Goal: Use online tool/utility: Utilize a website feature to perform a specific function

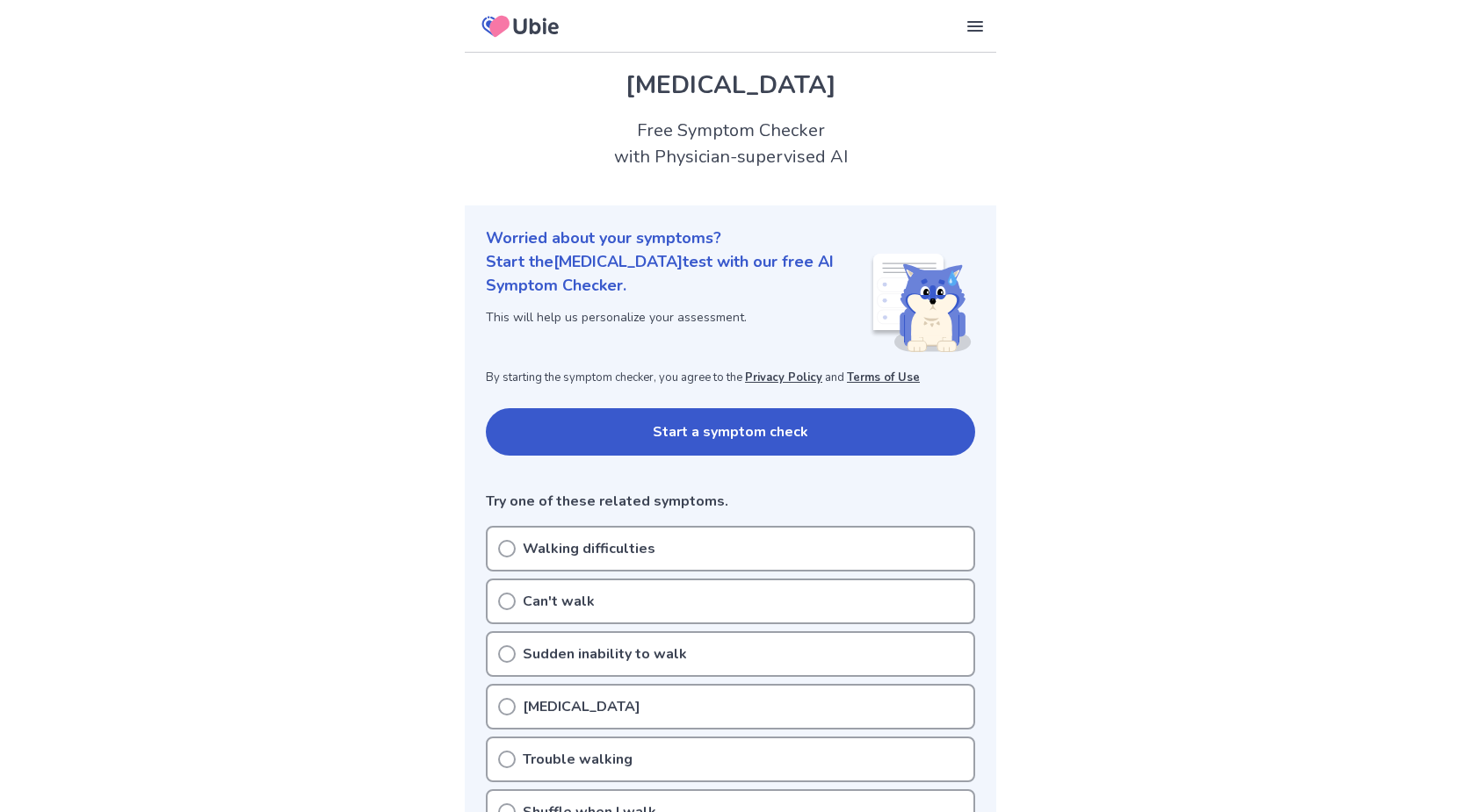
scroll to position [90, 0]
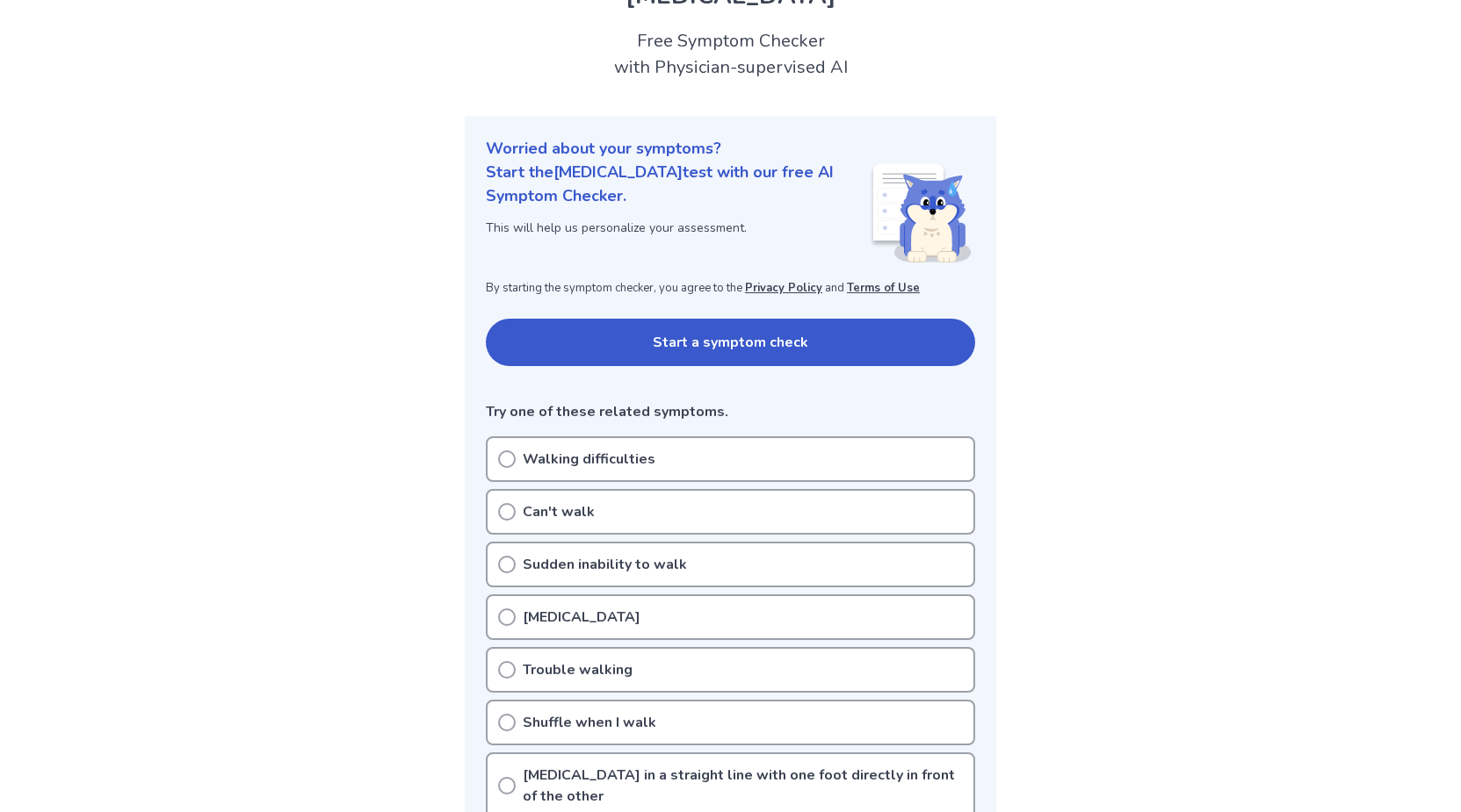
click at [509, 460] on icon at bounding box center [507, 459] width 18 height 18
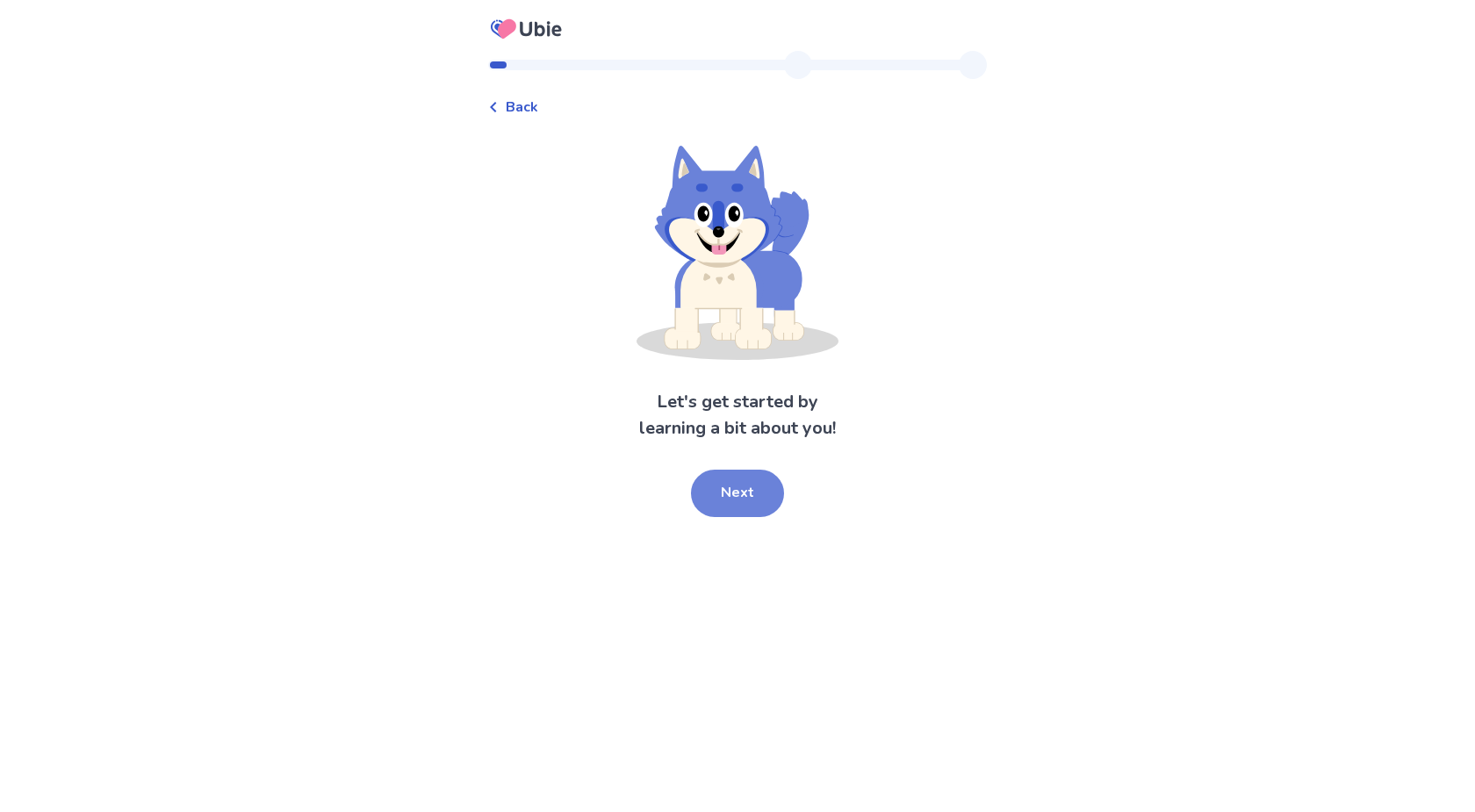
click at [729, 488] on button "Next" at bounding box center [738, 493] width 93 height 48
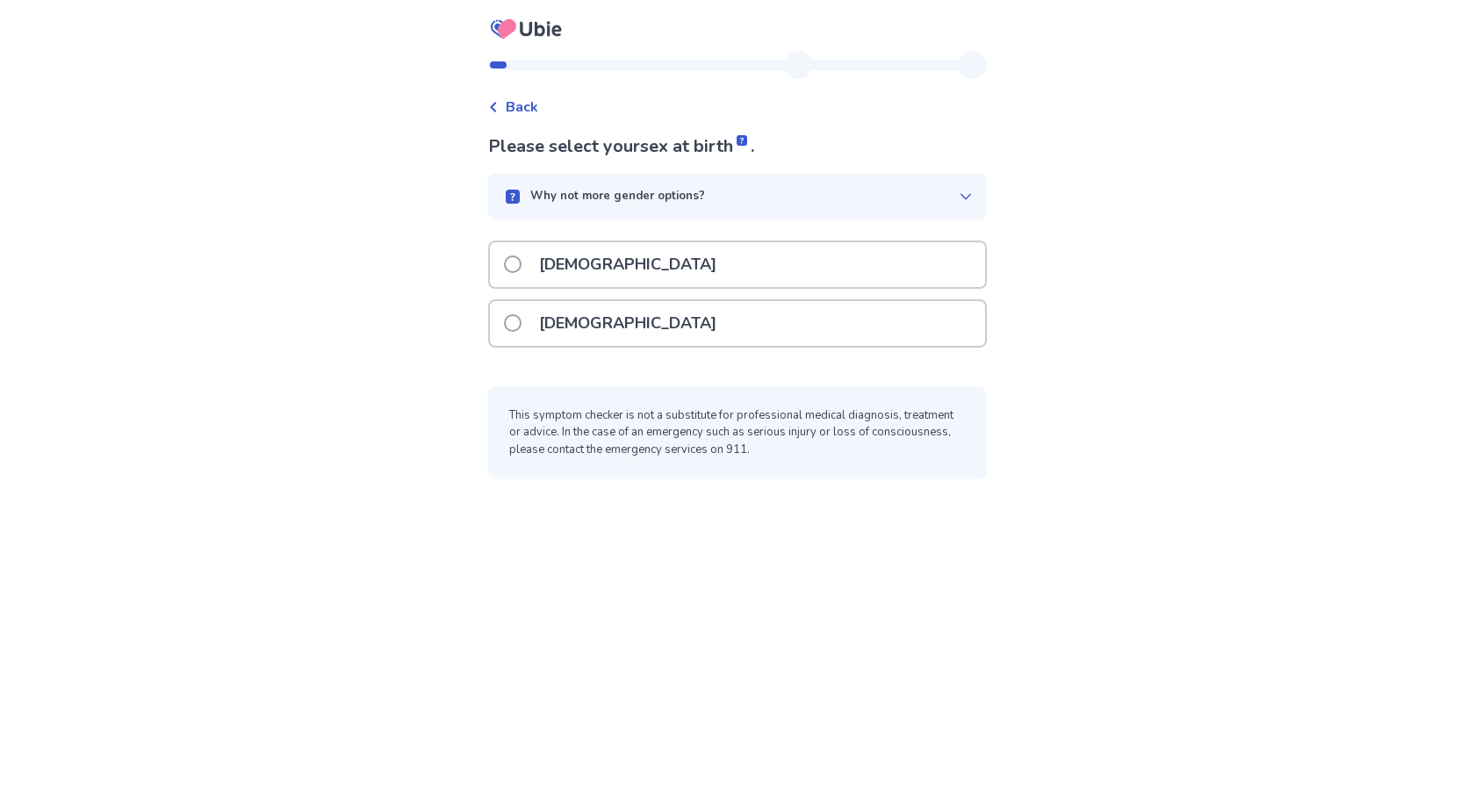
click at [521, 262] on span at bounding box center [513, 265] width 18 height 18
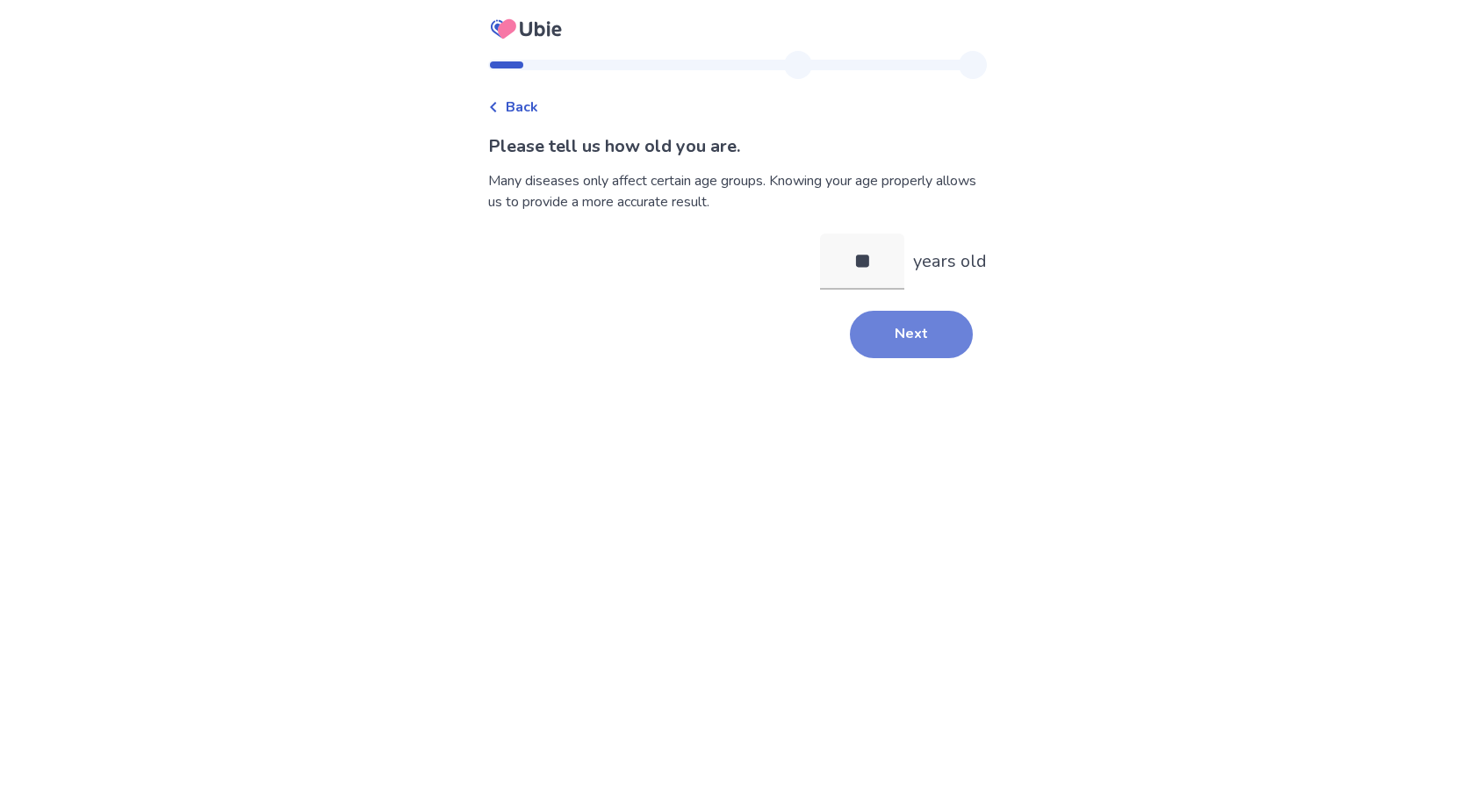
type input "**"
click at [896, 342] on button "Next" at bounding box center [911, 334] width 123 height 48
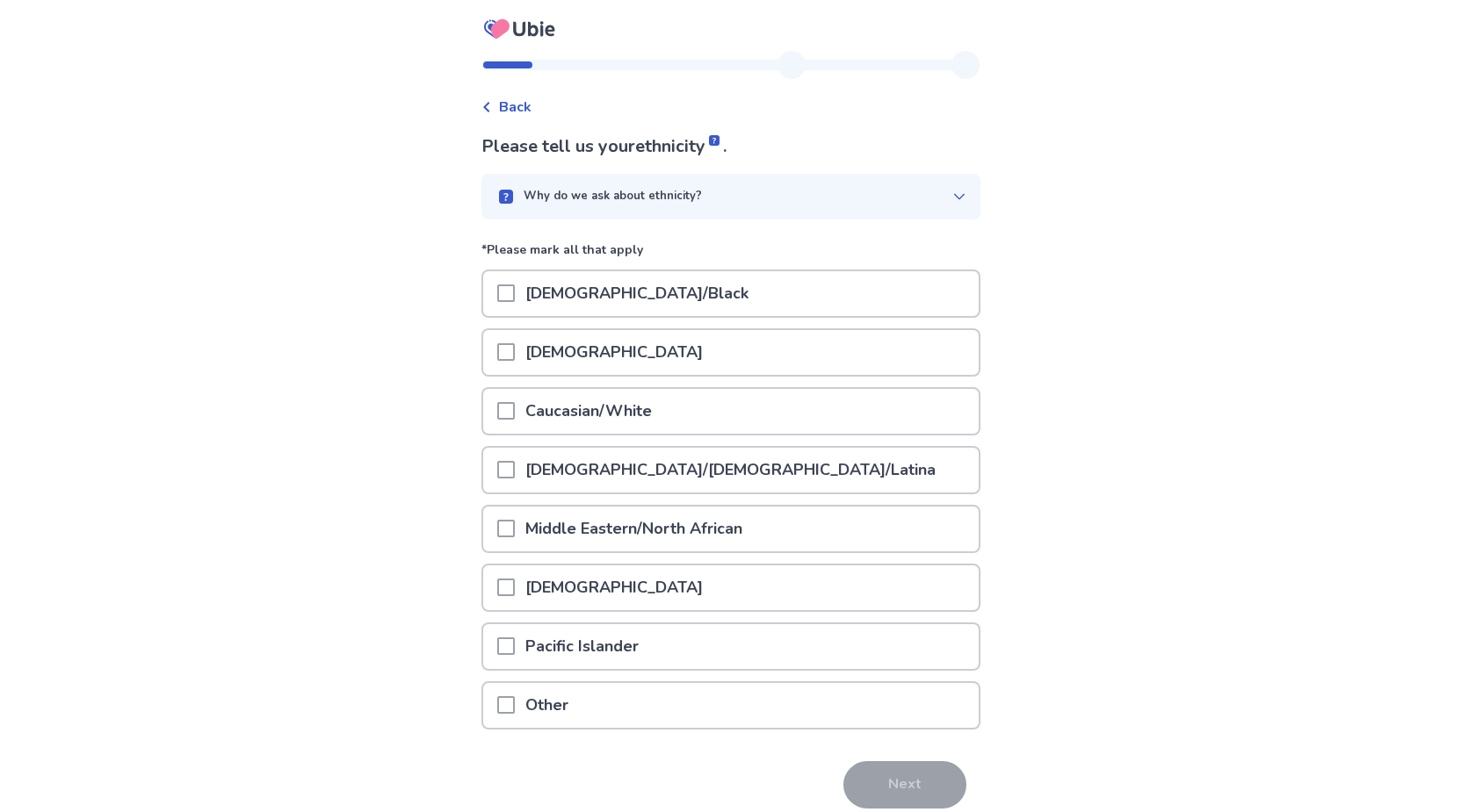
click at [515, 409] on span at bounding box center [506, 411] width 18 height 18
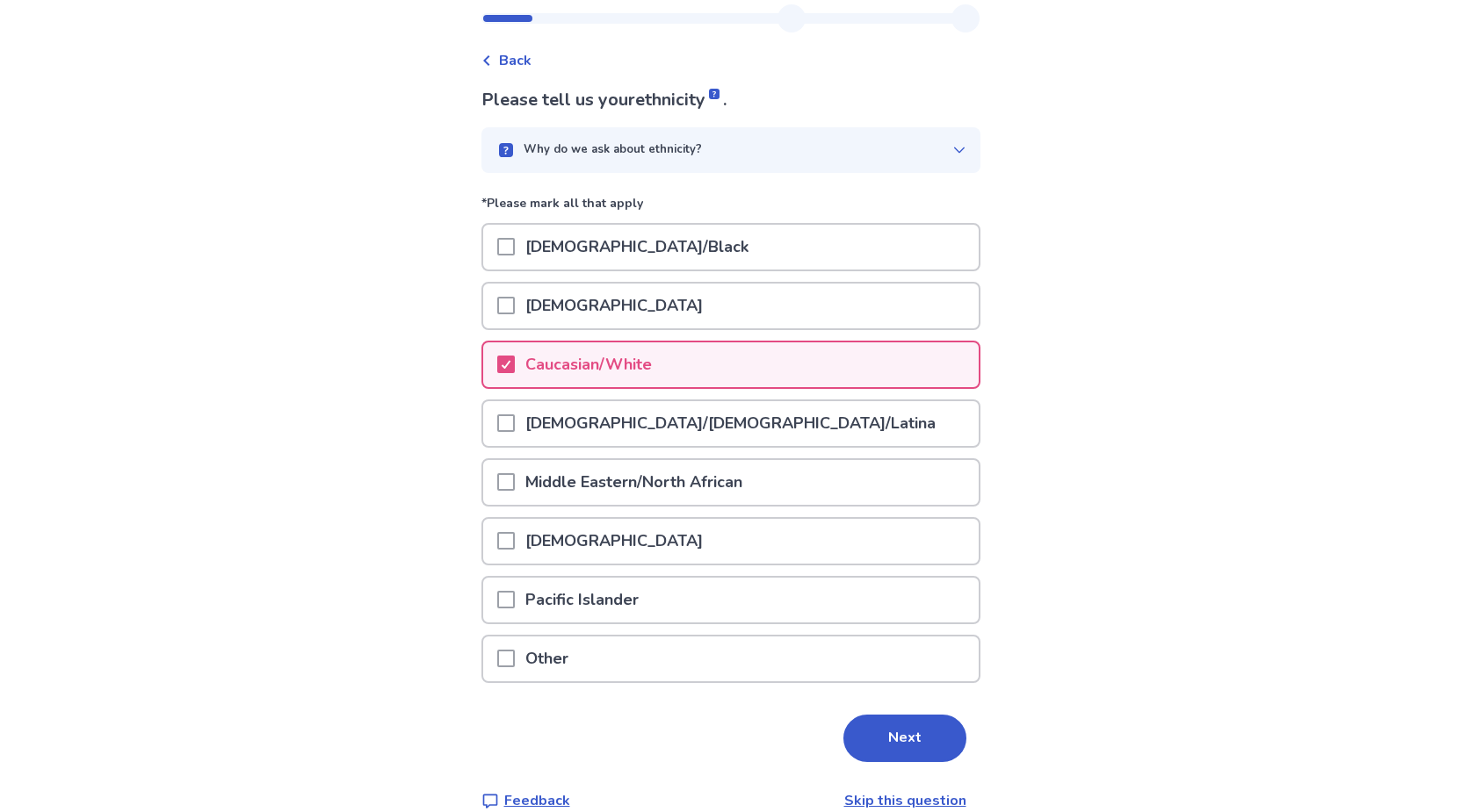
scroll to position [74, 0]
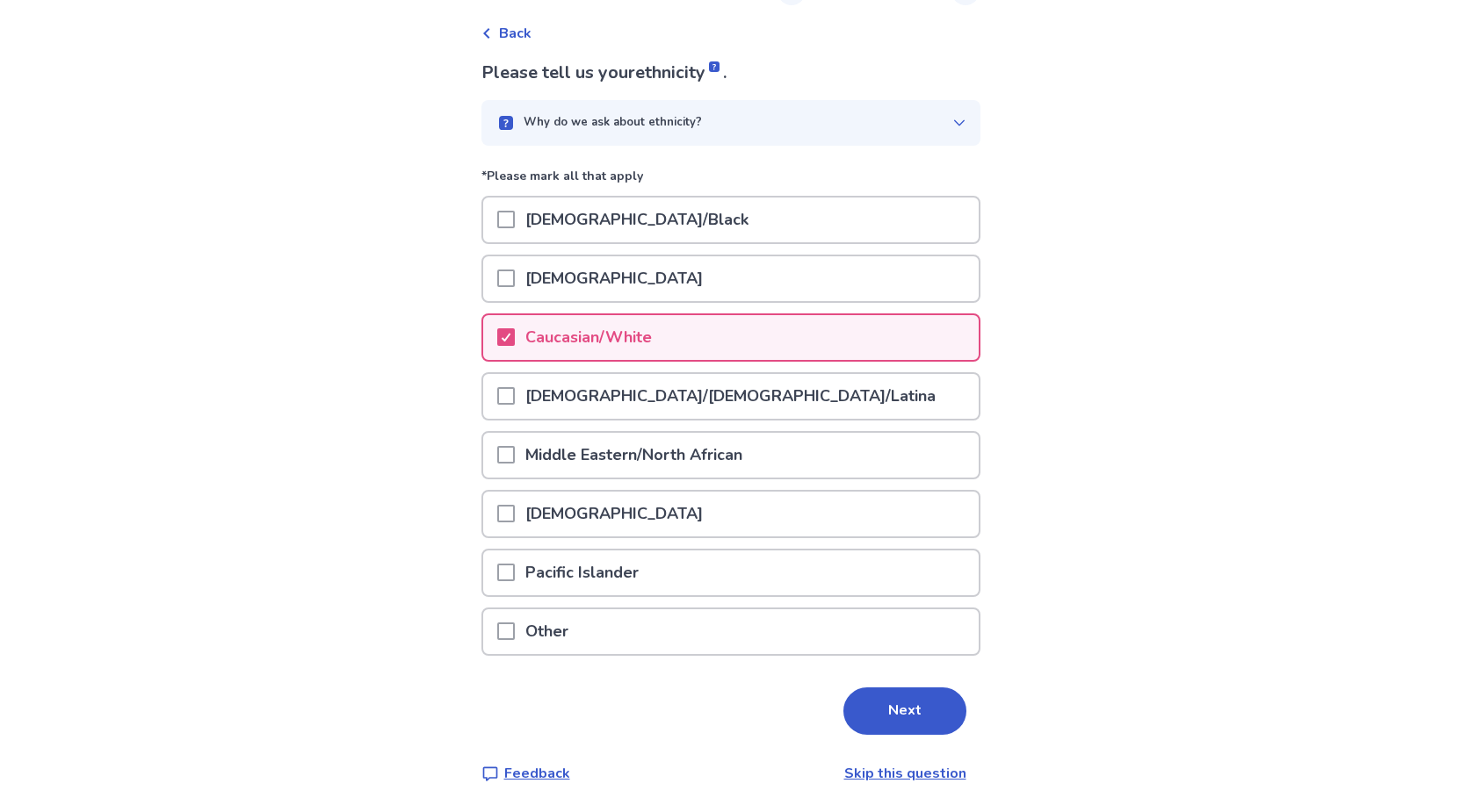
click at [884, 703] on button "Next" at bounding box center [905, 711] width 123 height 48
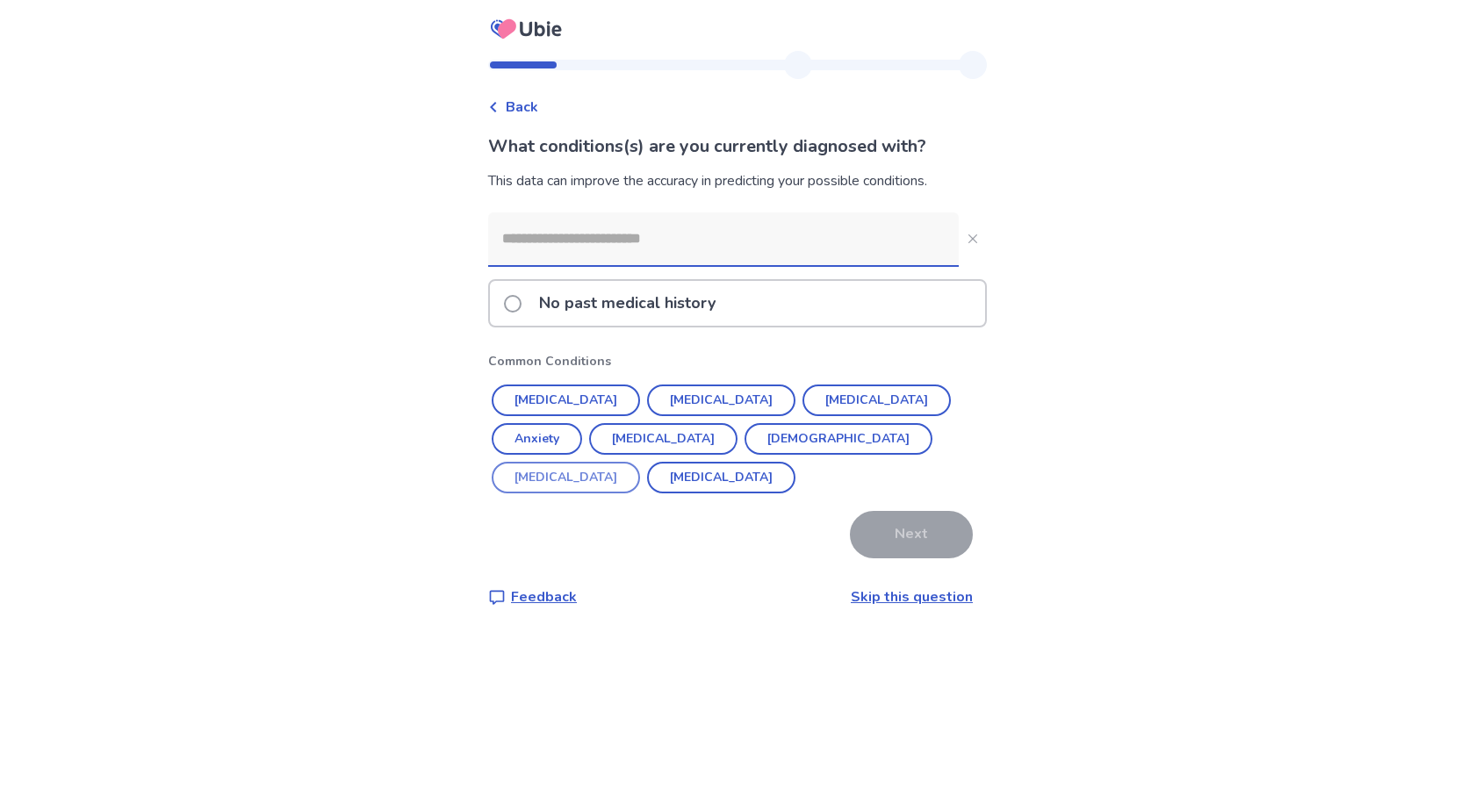
click at [640, 462] on button "Erectile Dysfunction" at bounding box center [565, 477] width 148 height 31
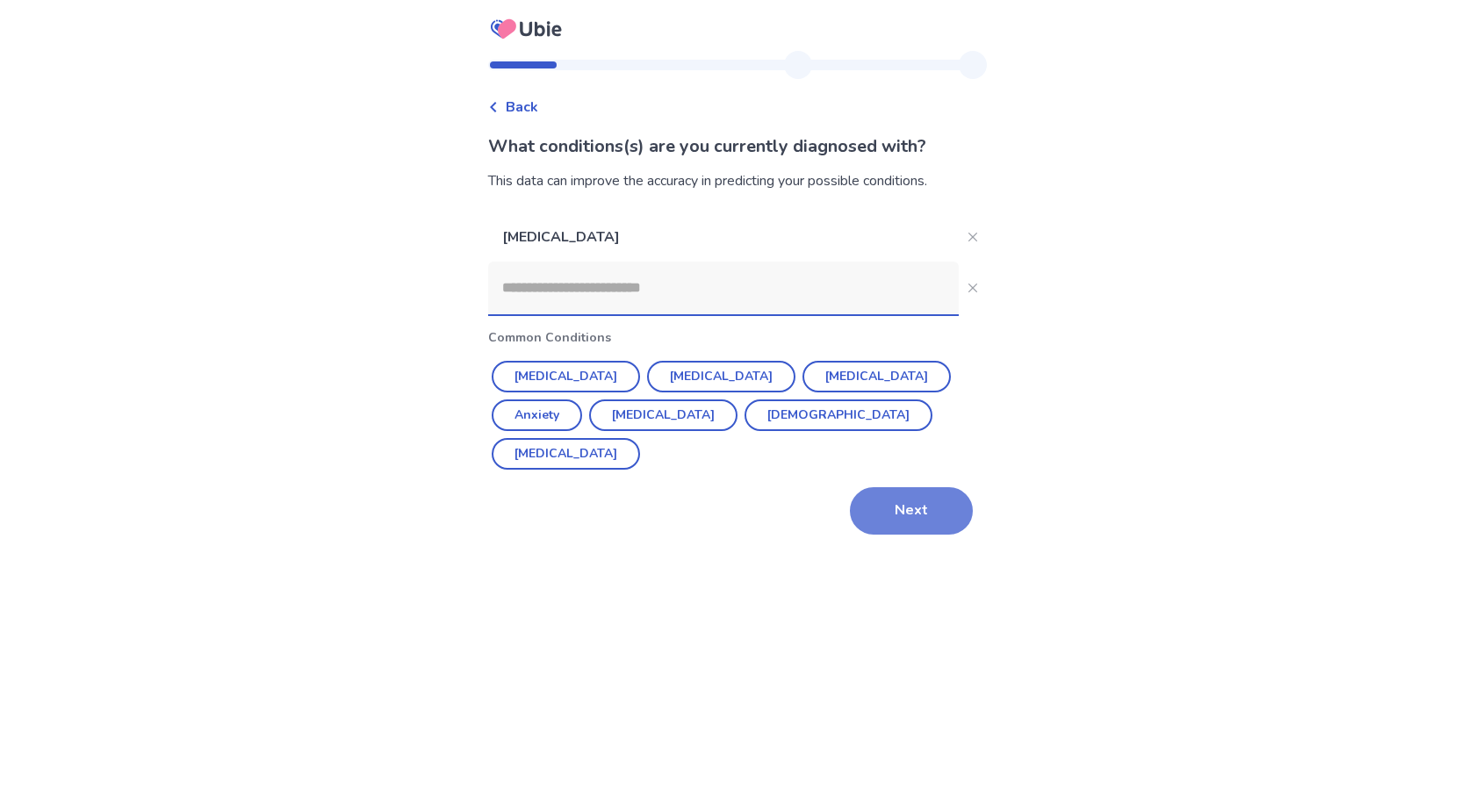
click at [894, 506] on button "Next" at bounding box center [911, 511] width 123 height 48
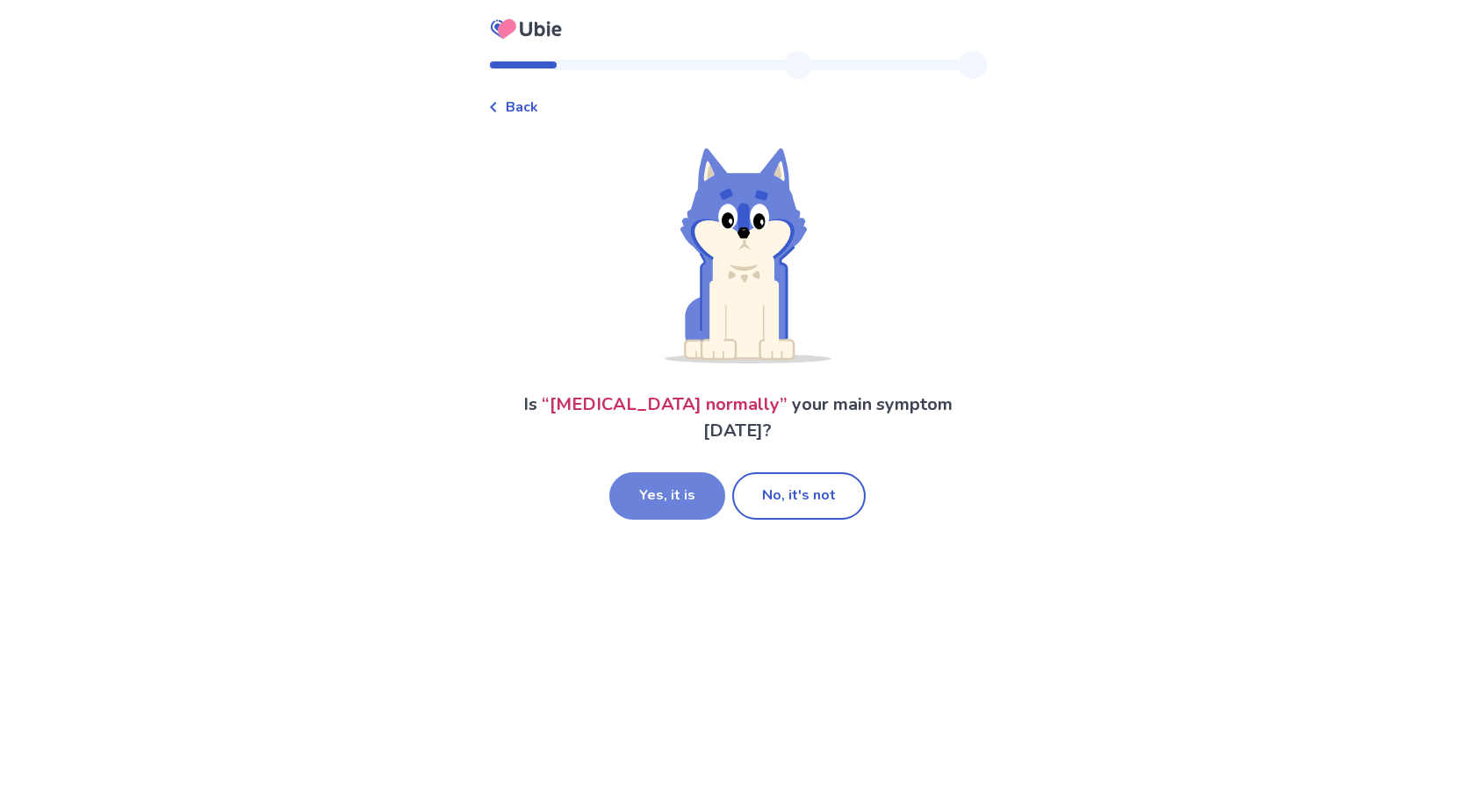
click at [679, 495] on button "Yes, it is" at bounding box center [667, 496] width 116 height 48
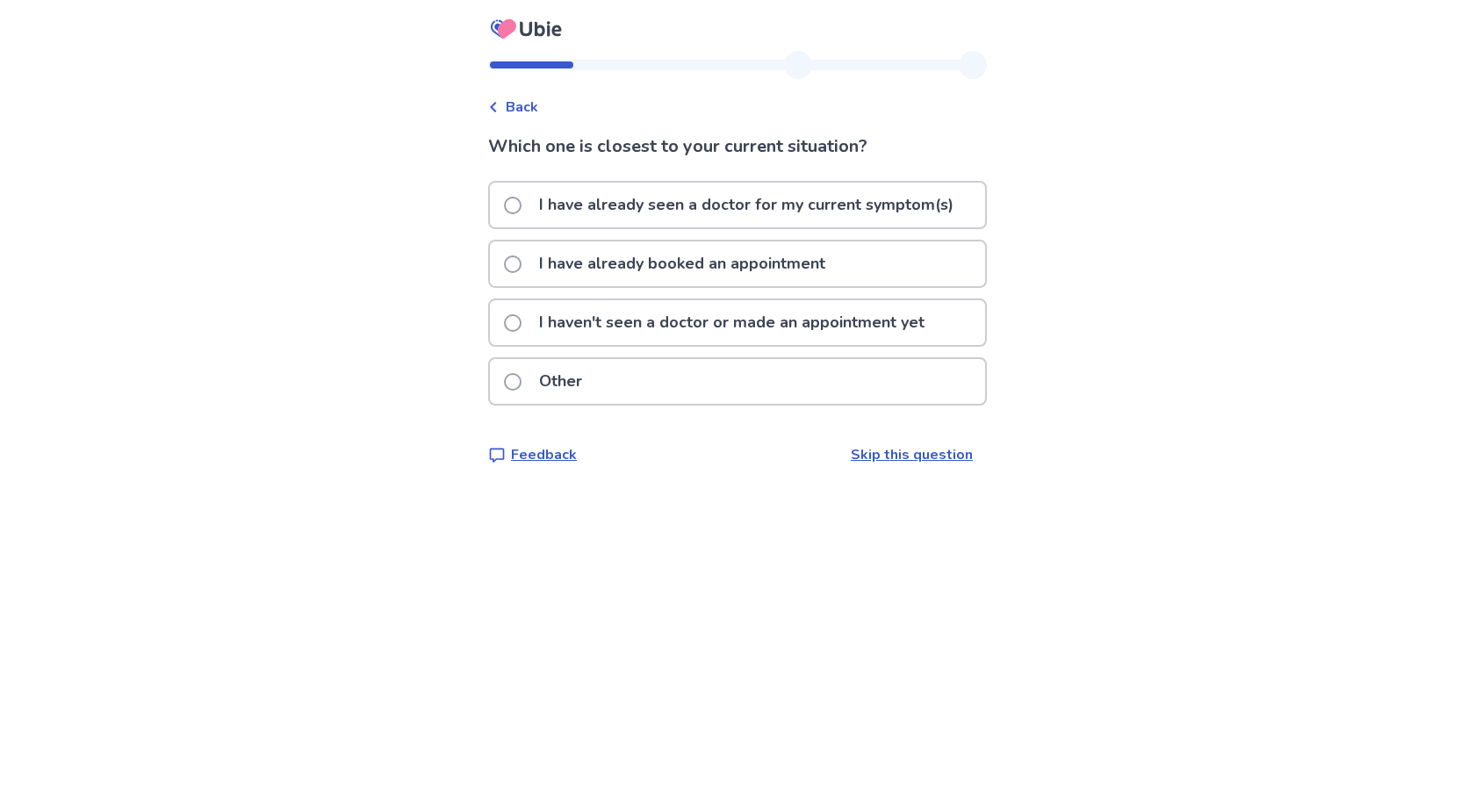
click at [521, 322] on span at bounding box center [513, 323] width 18 height 18
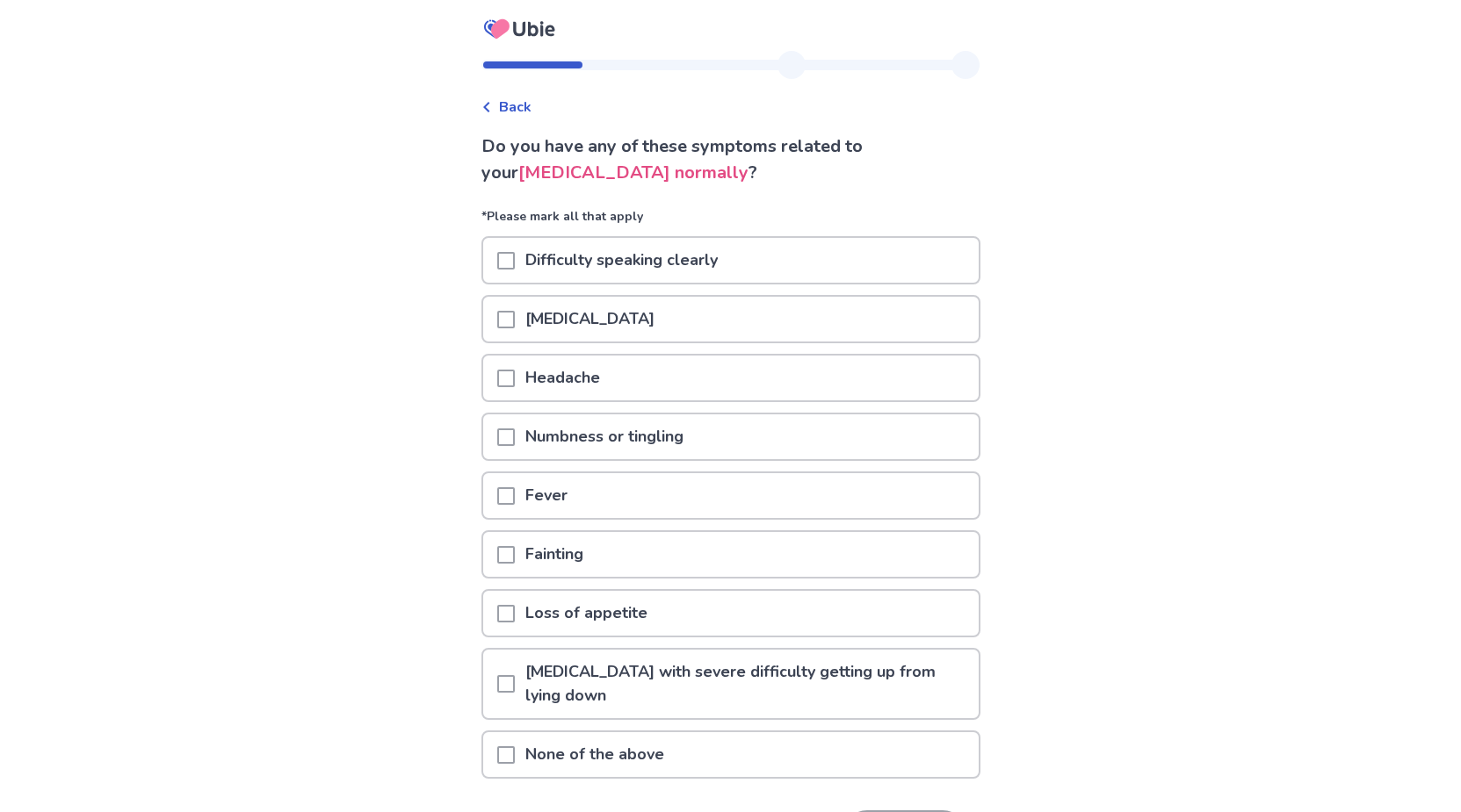
click at [515, 436] on span at bounding box center [506, 438] width 18 height 18
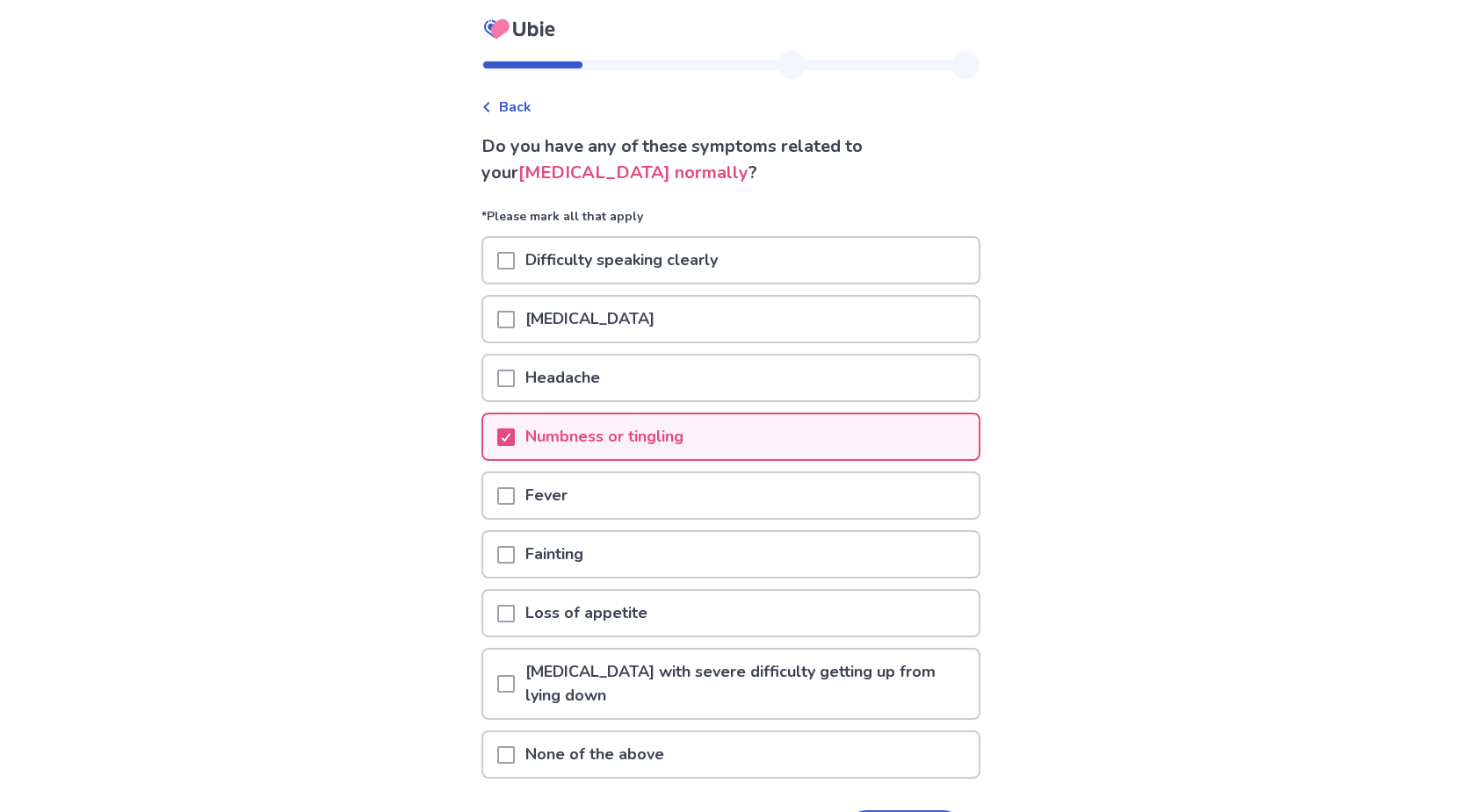
scroll to position [123, 0]
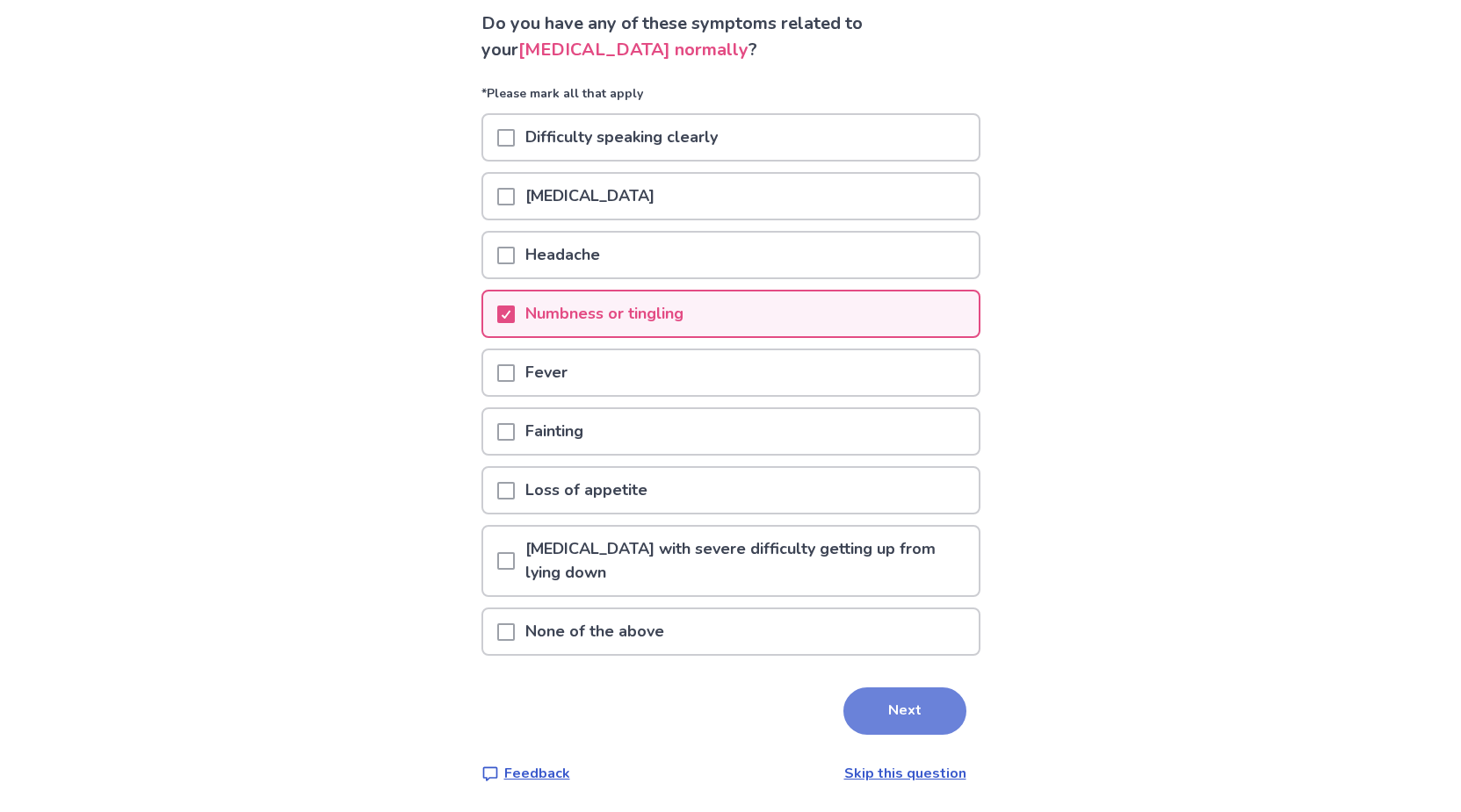
click at [899, 704] on button "Next" at bounding box center [905, 711] width 123 height 48
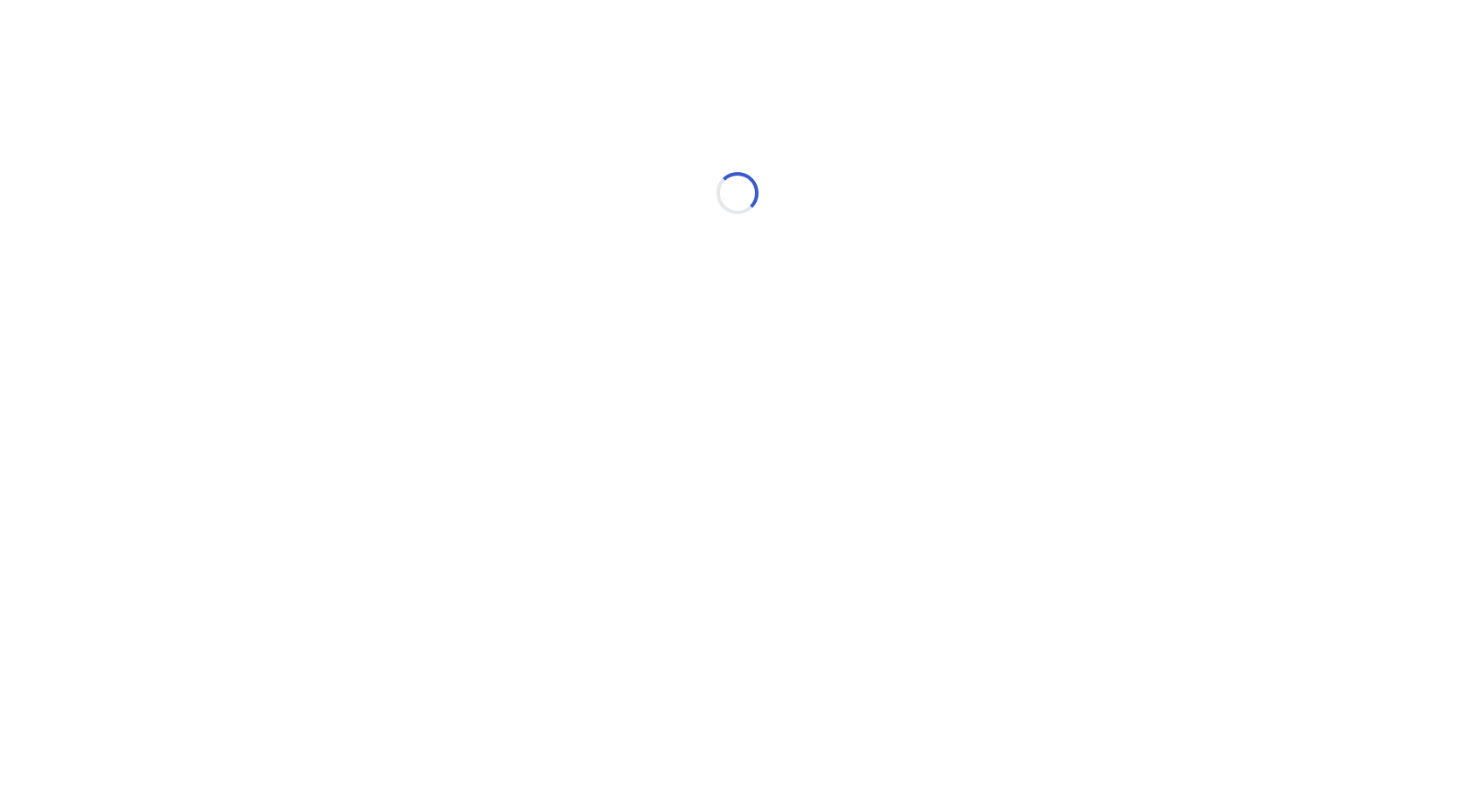
select select "*"
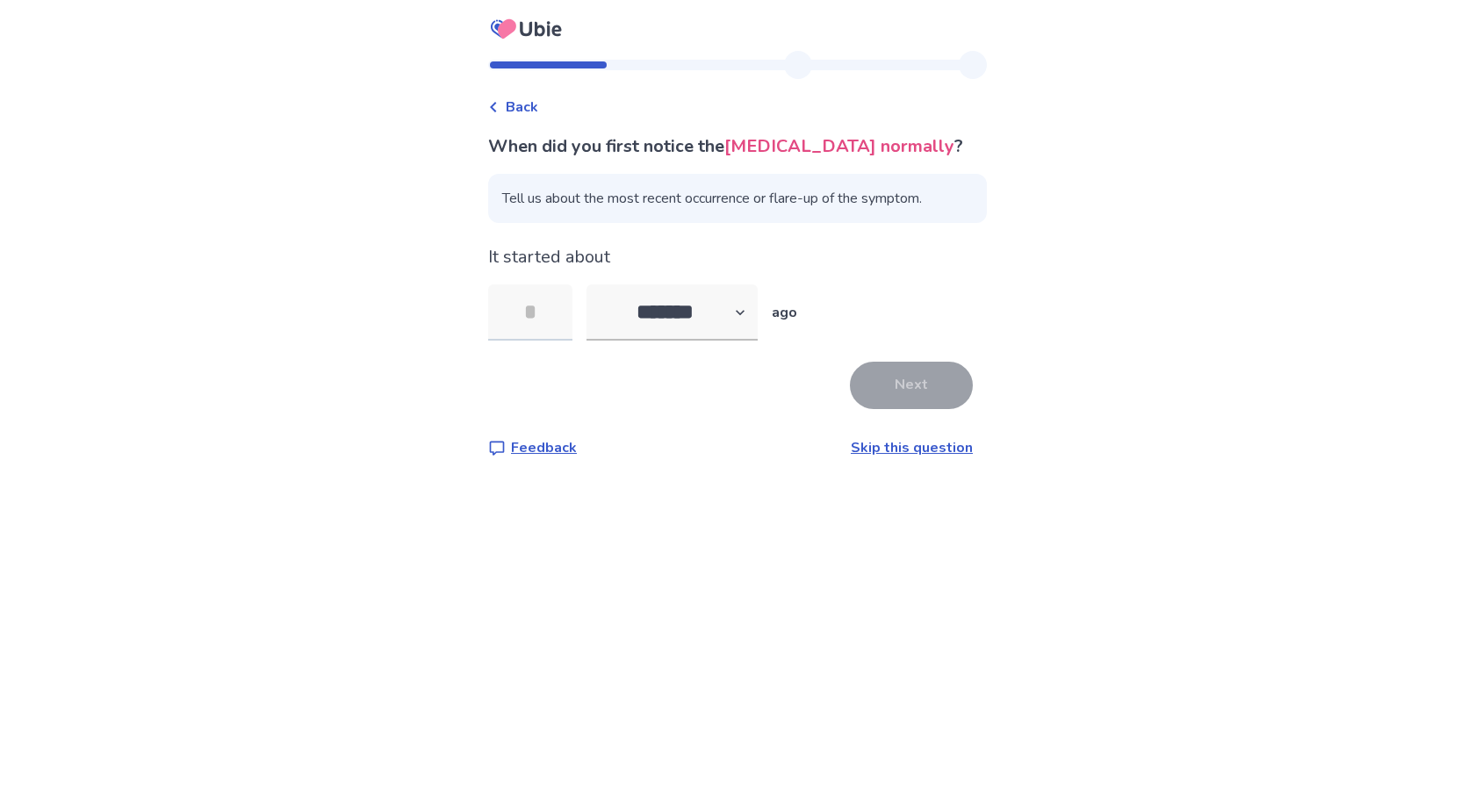
click at [557, 312] on input "tel" at bounding box center [530, 312] width 84 height 57
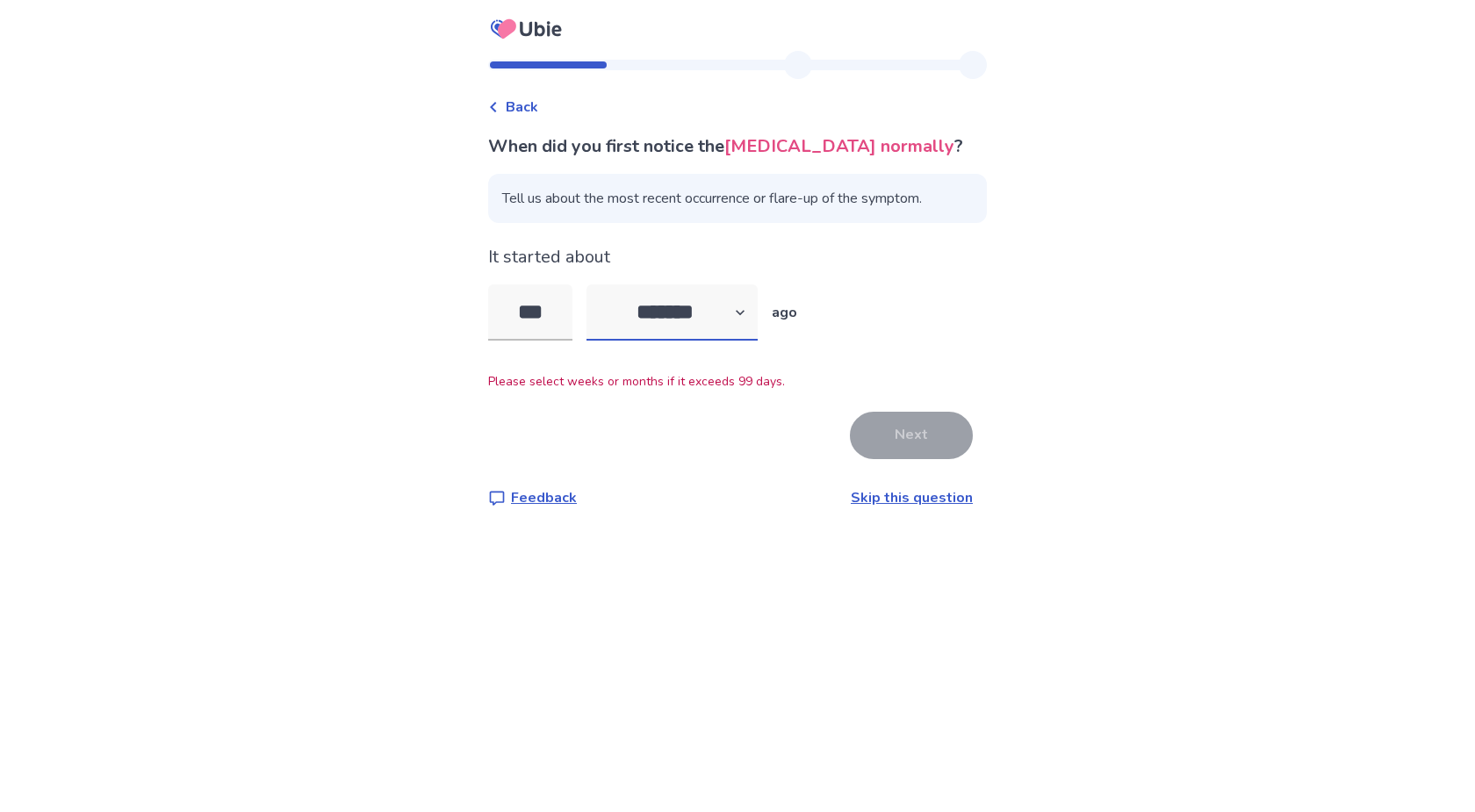
click at [587, 284] on select "******* ****** ******* ******** *******" at bounding box center [672, 312] width 171 height 57
click at [564, 310] on input "***" at bounding box center [530, 312] width 84 height 57
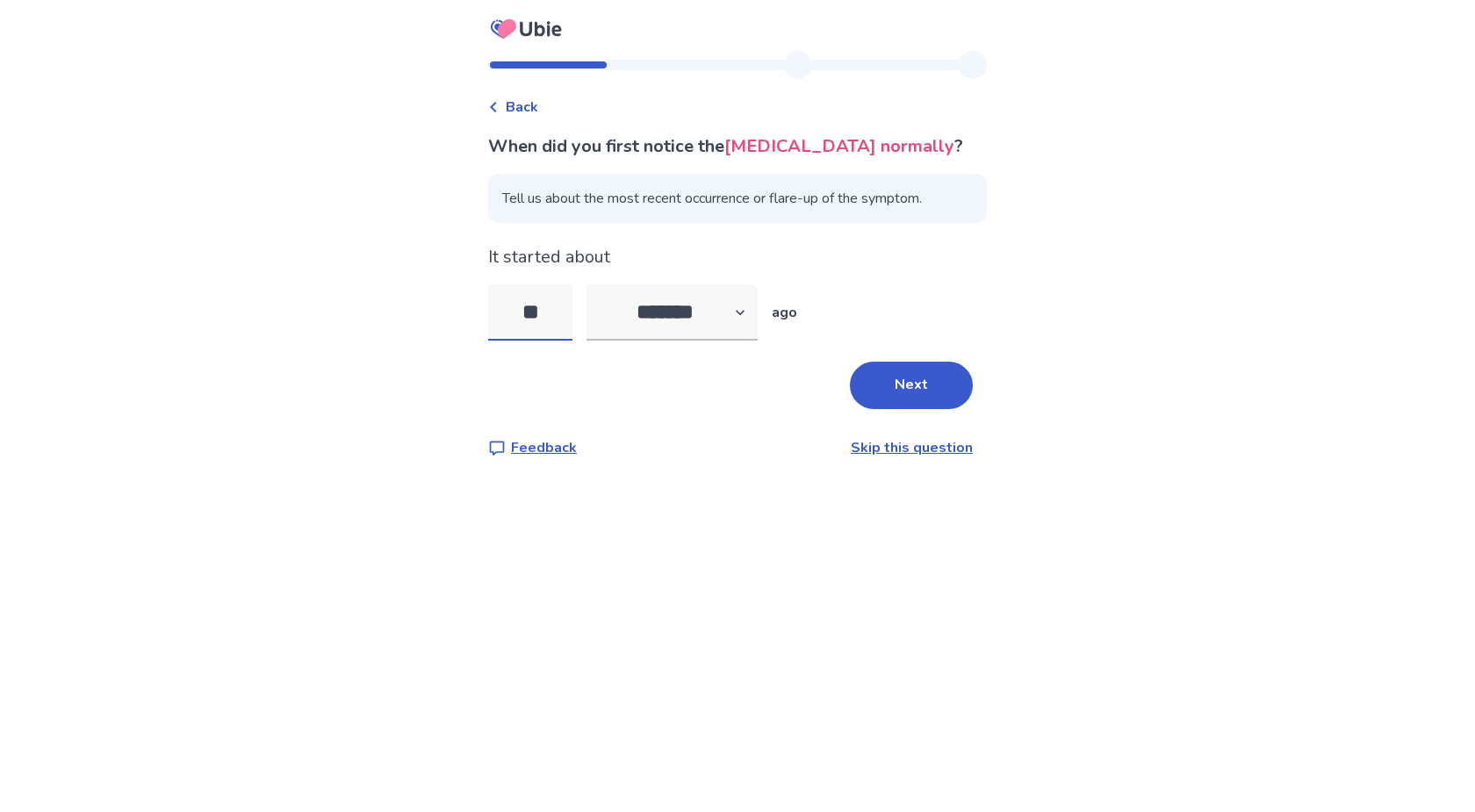
type input "*"
click at [587, 284] on select "******* ****** ******* ******** *******" at bounding box center [672, 312] width 171 height 57
select select "*"
click option "*******" at bounding box center [0, 0] width 0 height 0
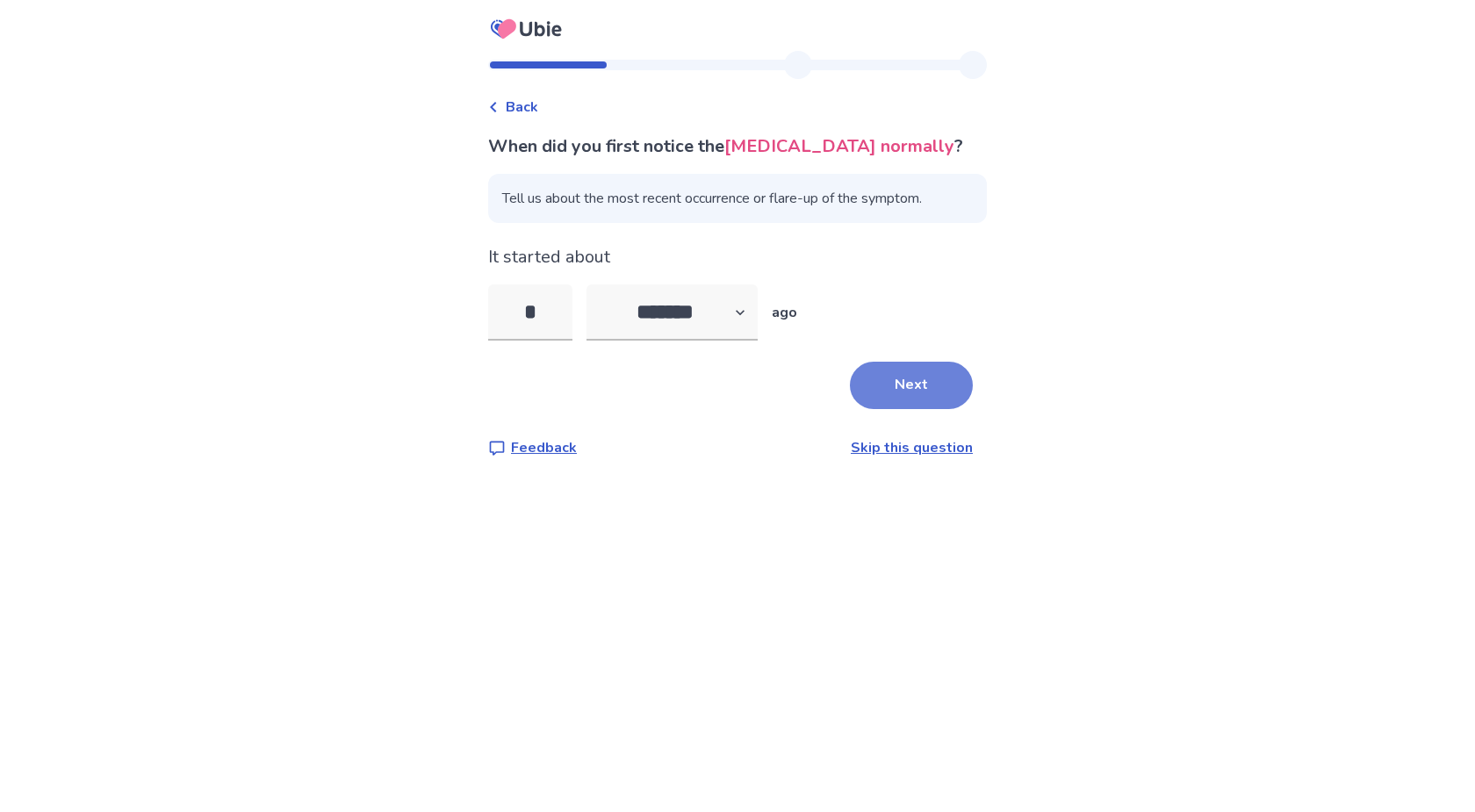
click at [904, 378] on button "Next" at bounding box center [911, 385] width 123 height 48
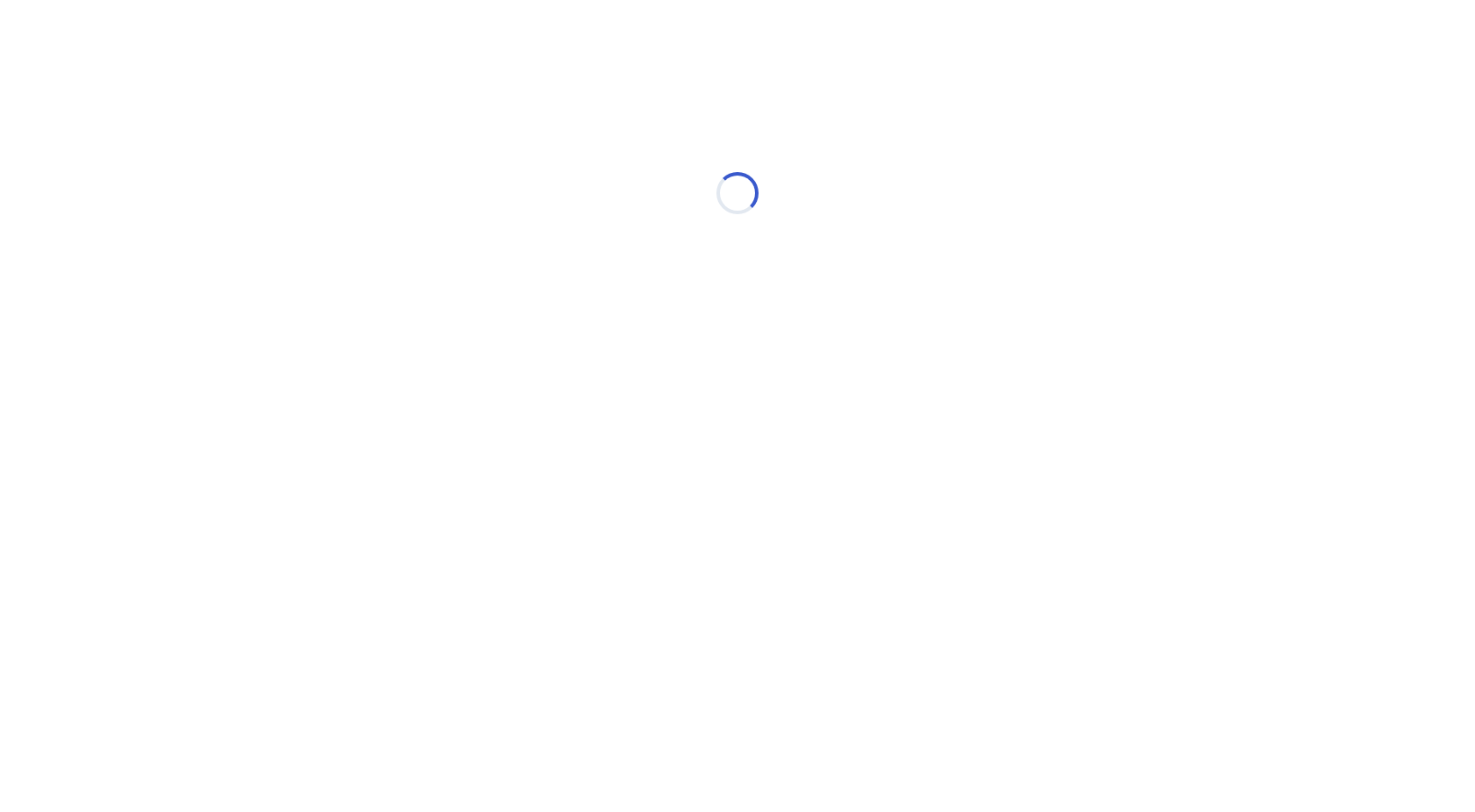
select select "*"
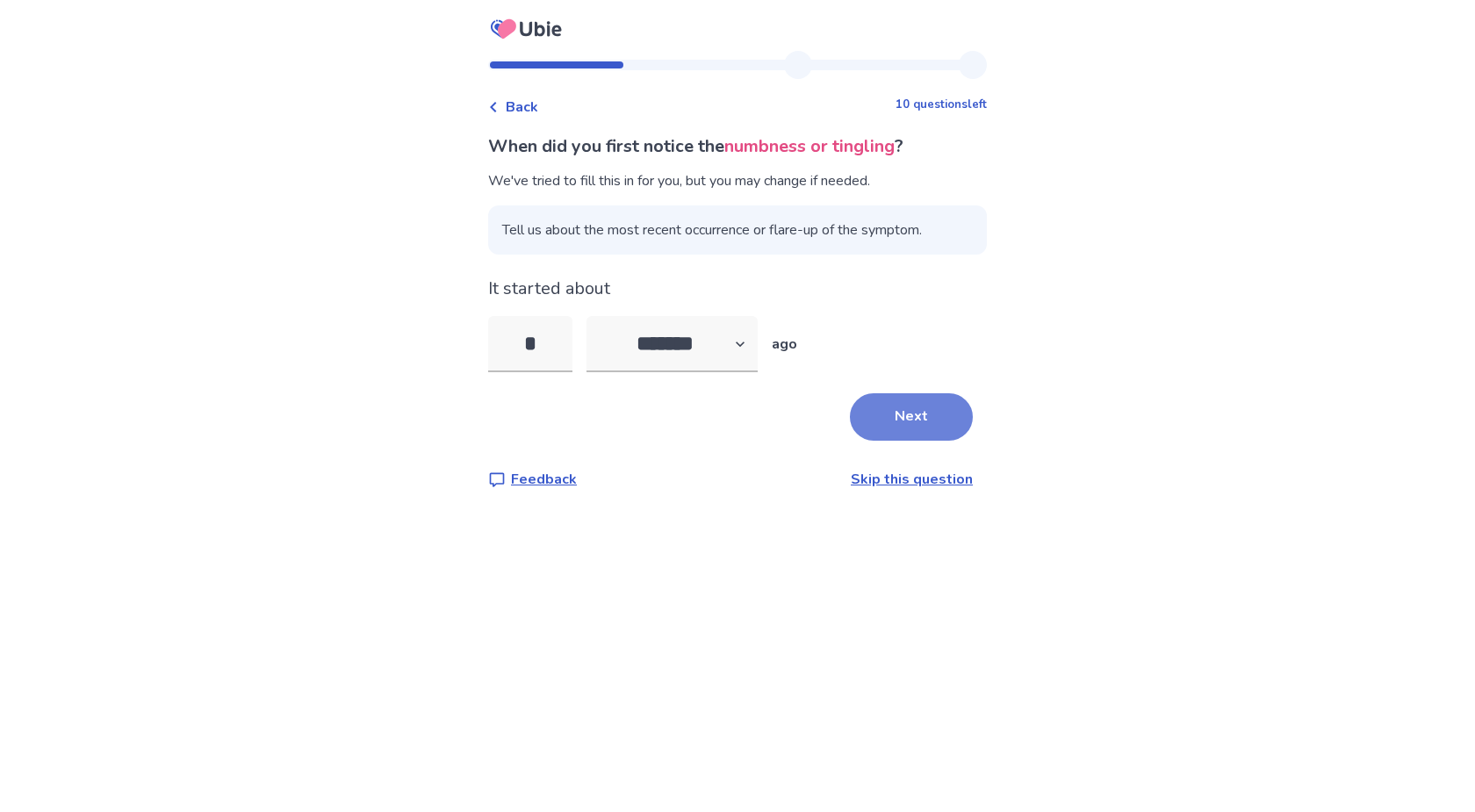
click at [903, 415] on button "Next" at bounding box center [911, 416] width 123 height 48
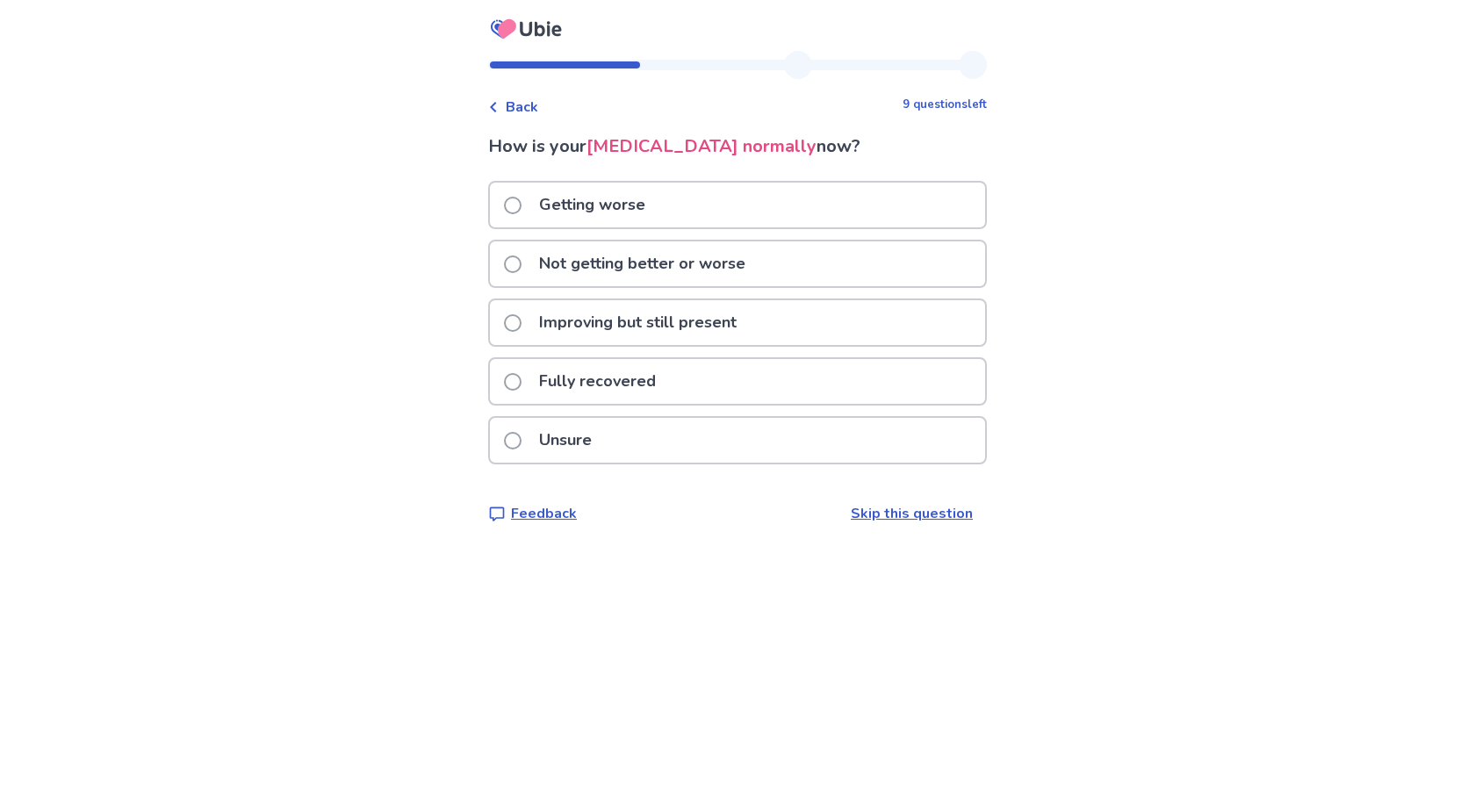
click at [521, 201] on span at bounding box center [513, 205] width 18 height 18
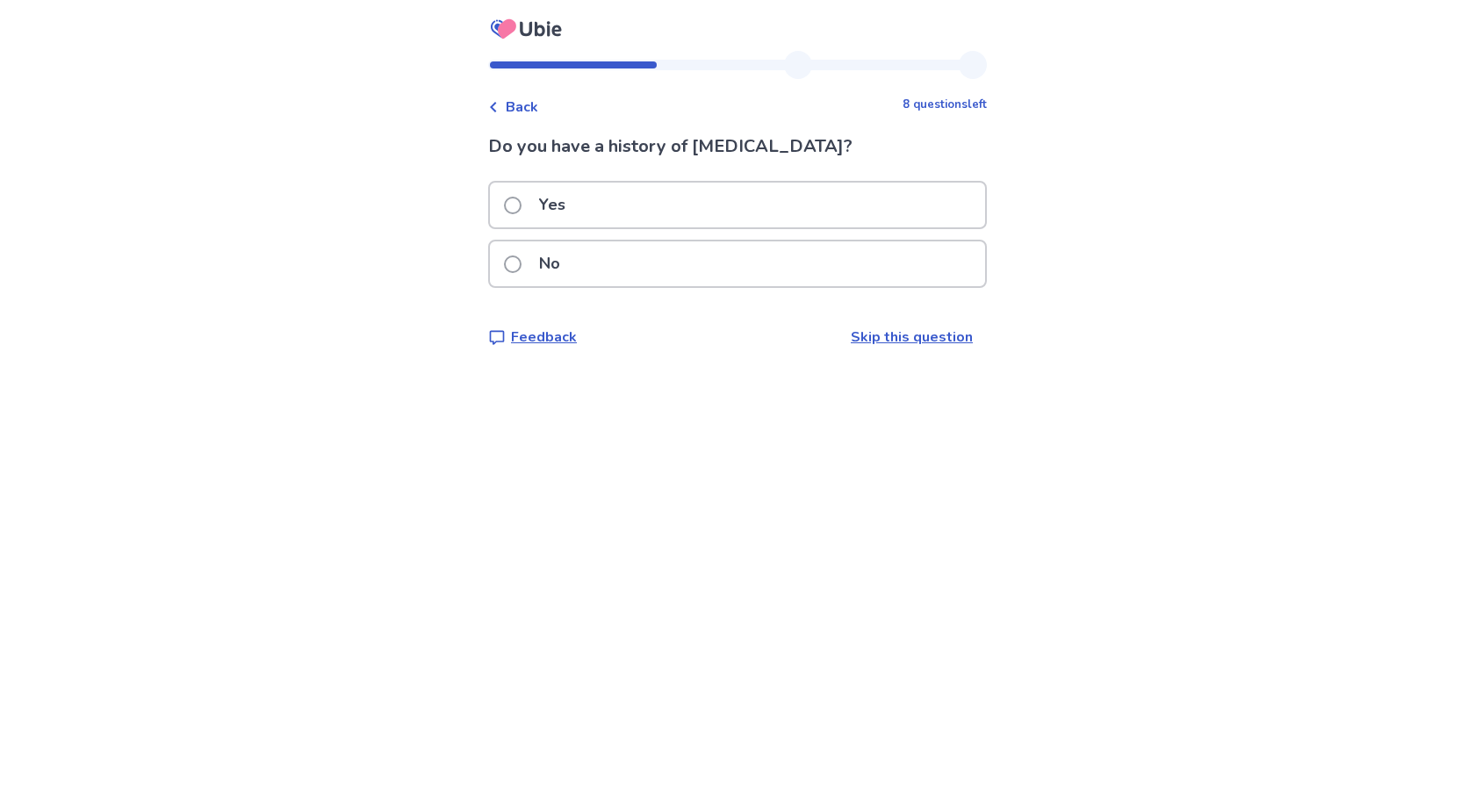
click at [521, 262] on span at bounding box center [513, 265] width 18 height 18
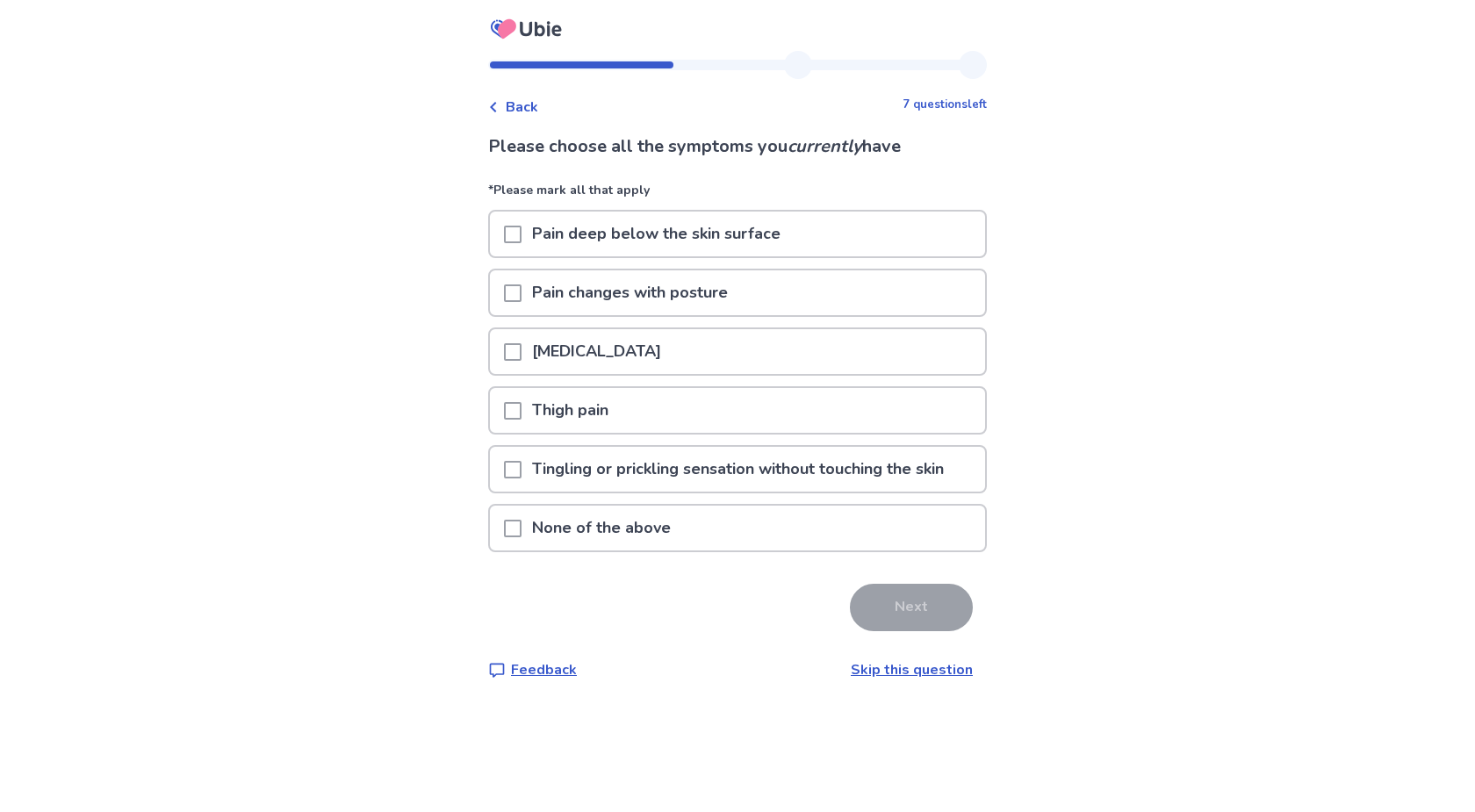
drag, startPoint x: 521, startPoint y: 466, endPoint x: 642, endPoint y: 532, distance: 137.8
click at [521, 467] on span at bounding box center [513, 470] width 18 height 18
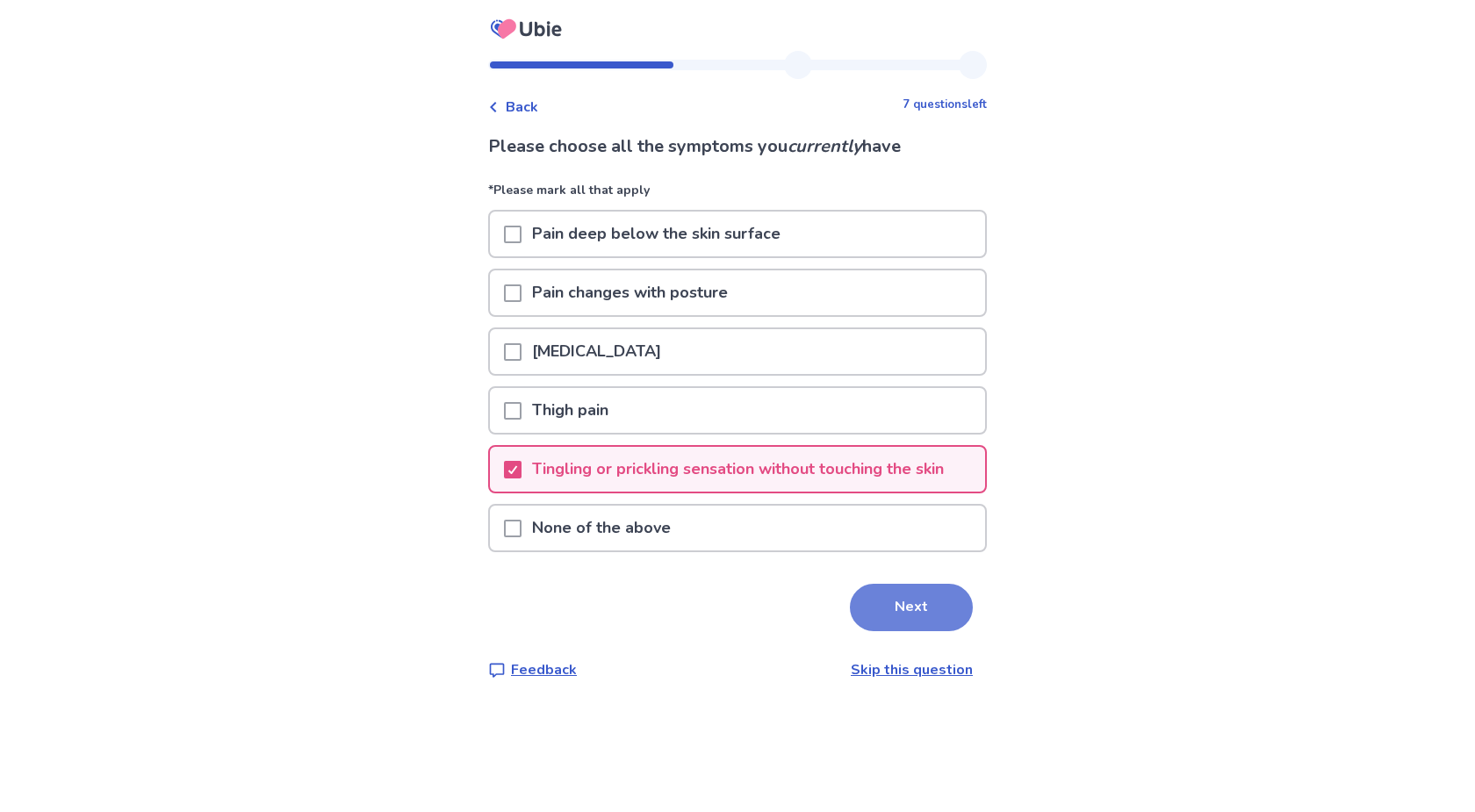
click at [895, 604] on button "Next" at bounding box center [911, 607] width 123 height 48
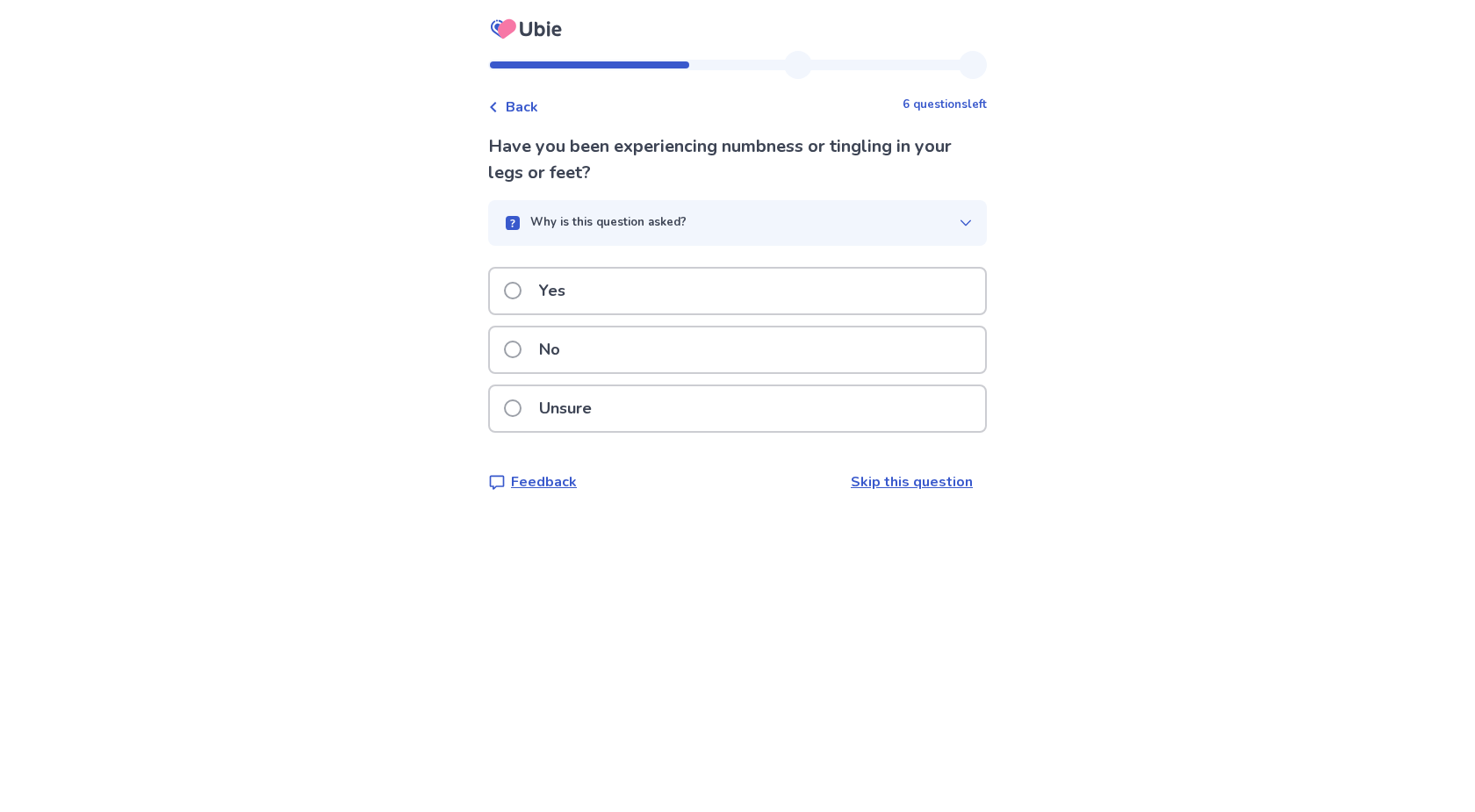
click at [521, 288] on span at bounding box center [513, 291] width 18 height 18
click at [521, 284] on span at bounding box center [513, 291] width 18 height 18
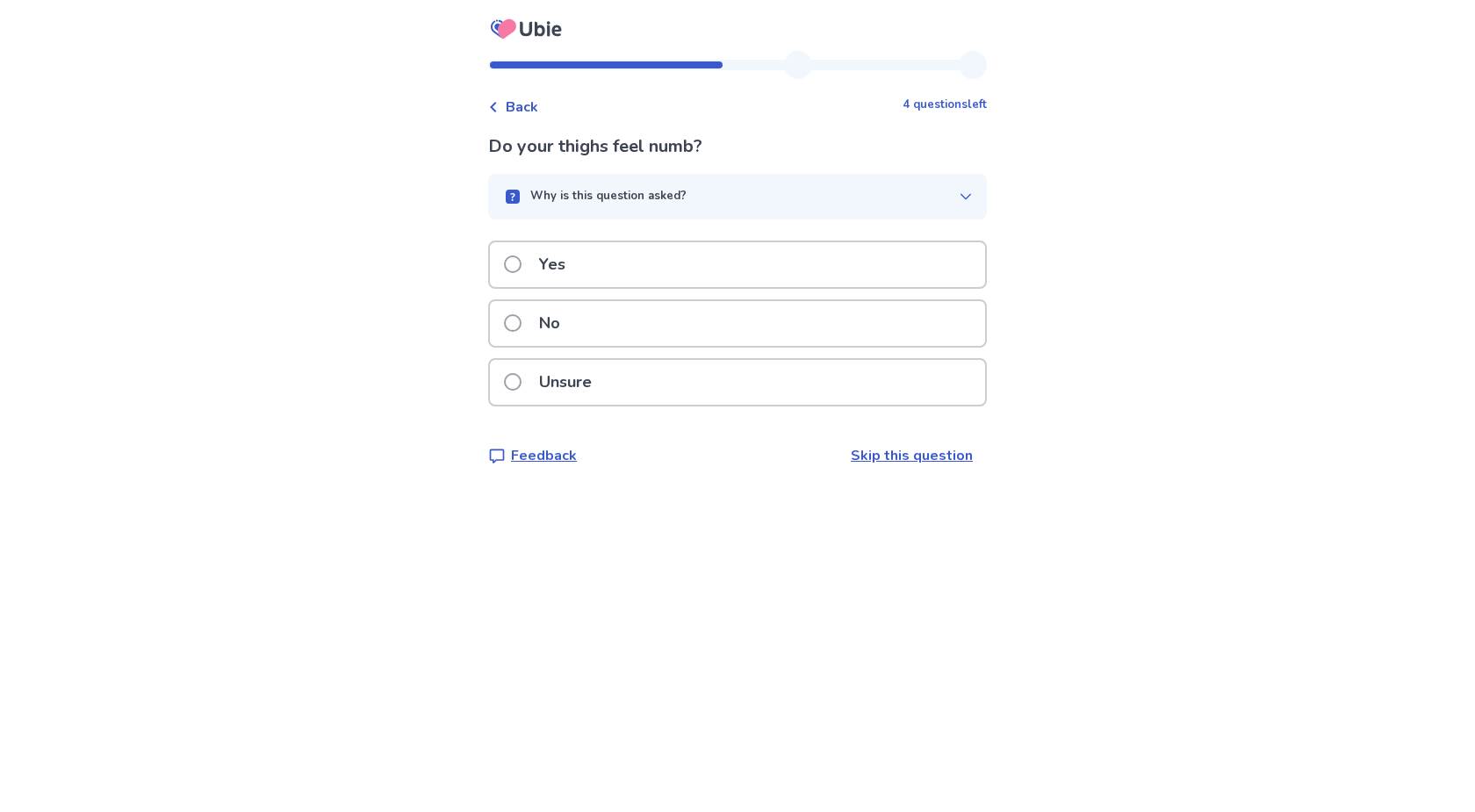
click at [521, 323] on span at bounding box center [513, 323] width 18 height 18
click at [520, 326] on span at bounding box center [513, 323] width 18 height 18
click at [521, 319] on span at bounding box center [513, 323] width 18 height 18
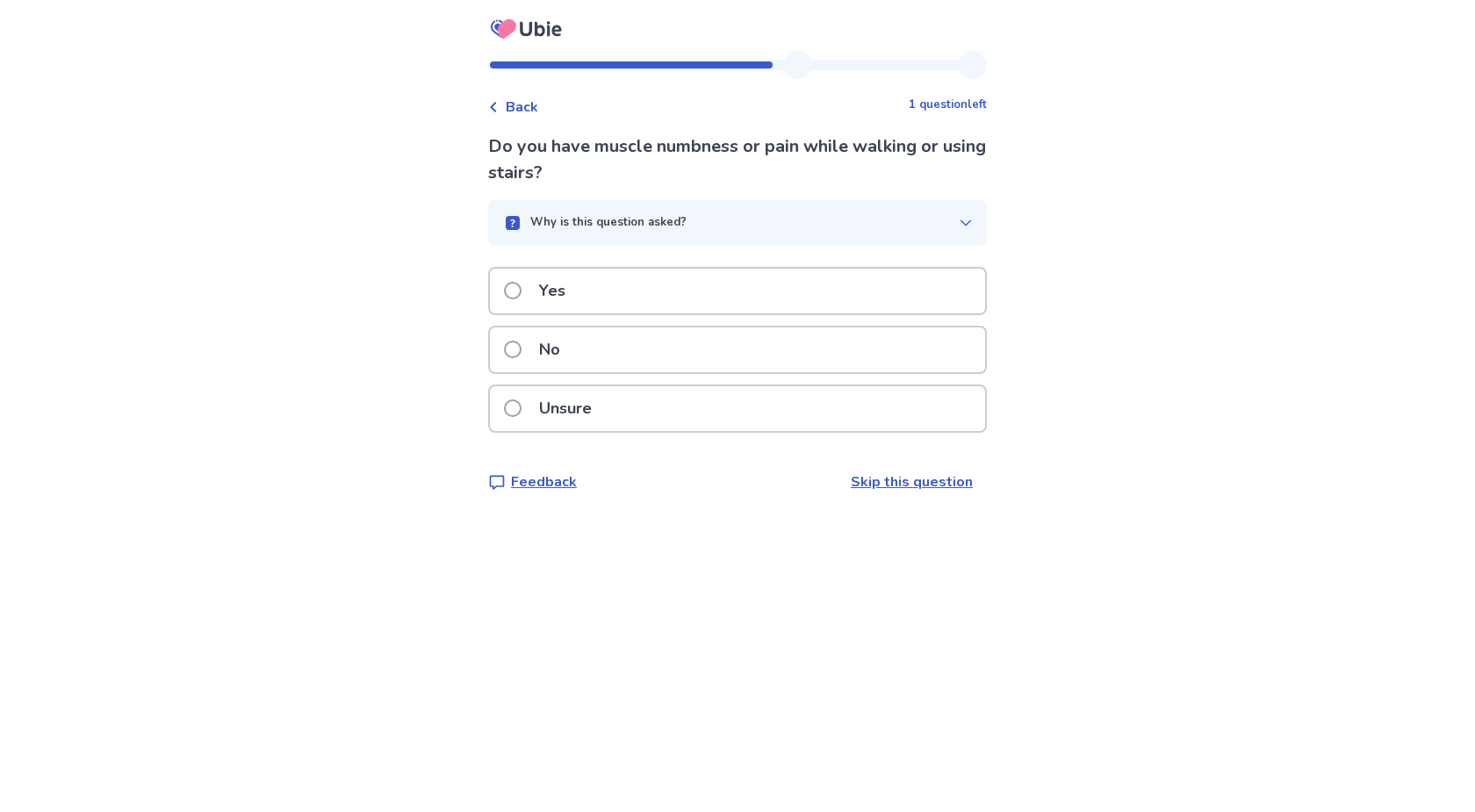
click at [521, 292] on span at bounding box center [513, 291] width 18 height 18
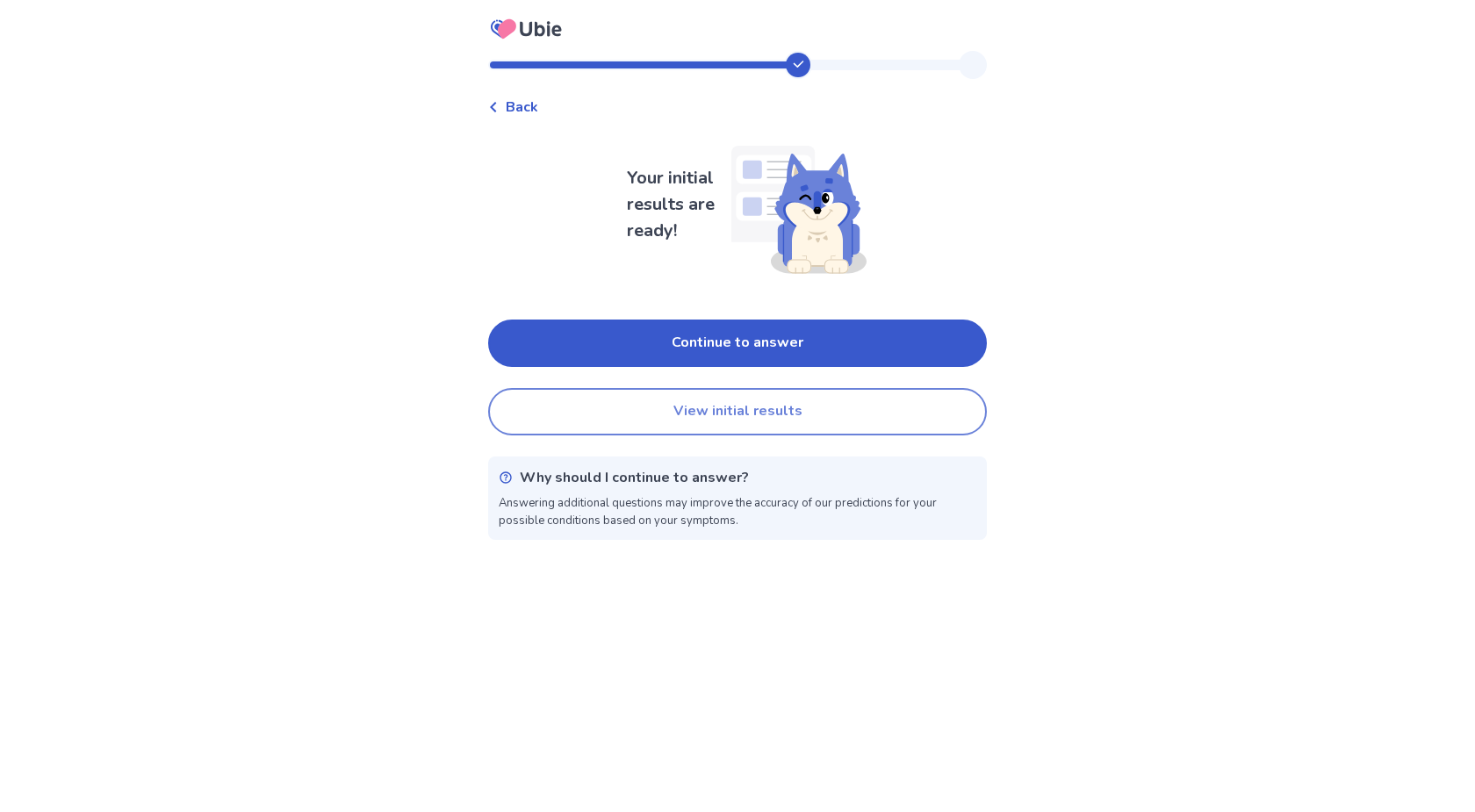
click at [724, 414] on button "View initial results" at bounding box center [738, 412] width 499 height 48
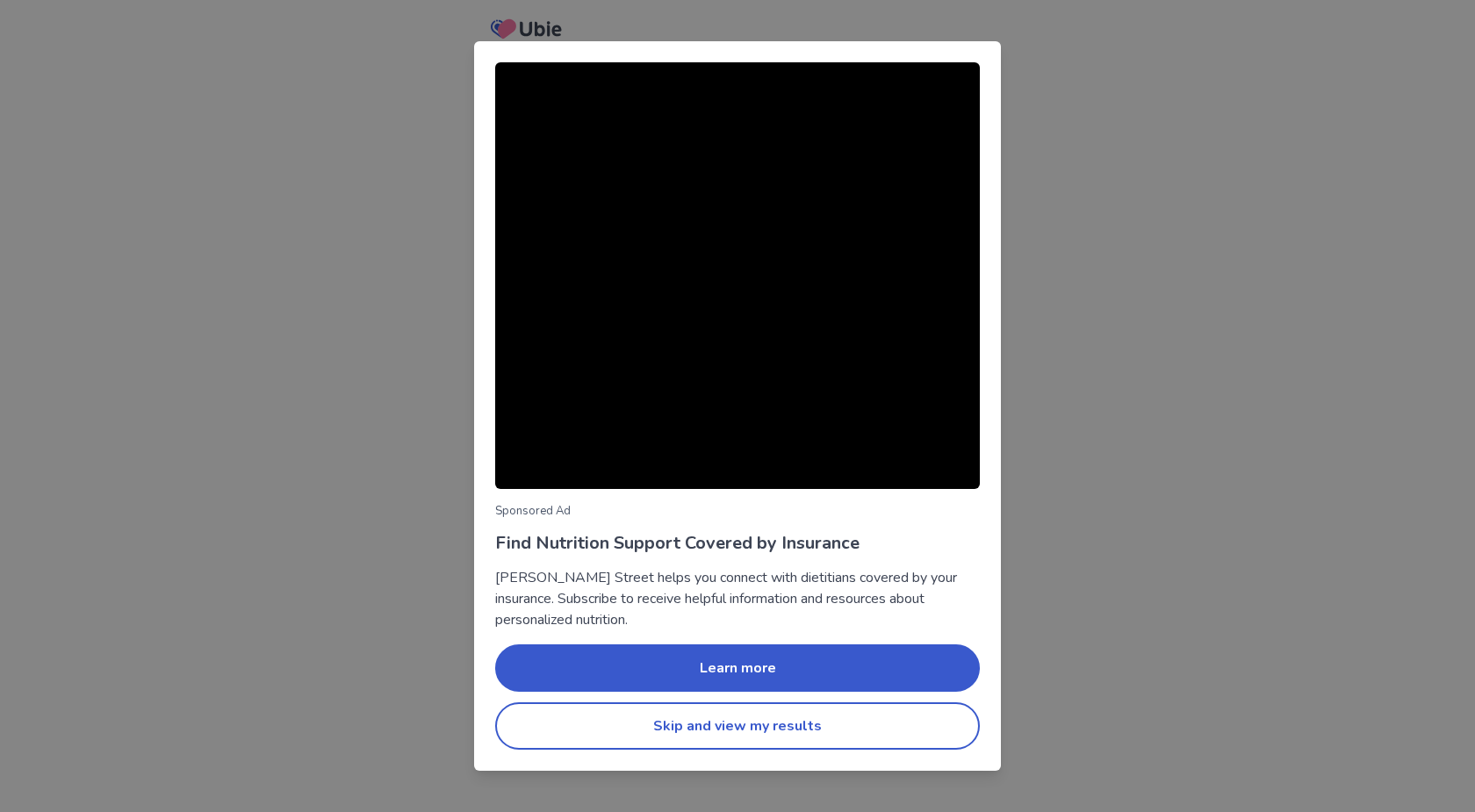
click at [737, 732] on button "Skip and view my results" at bounding box center [738, 726] width 484 height 48
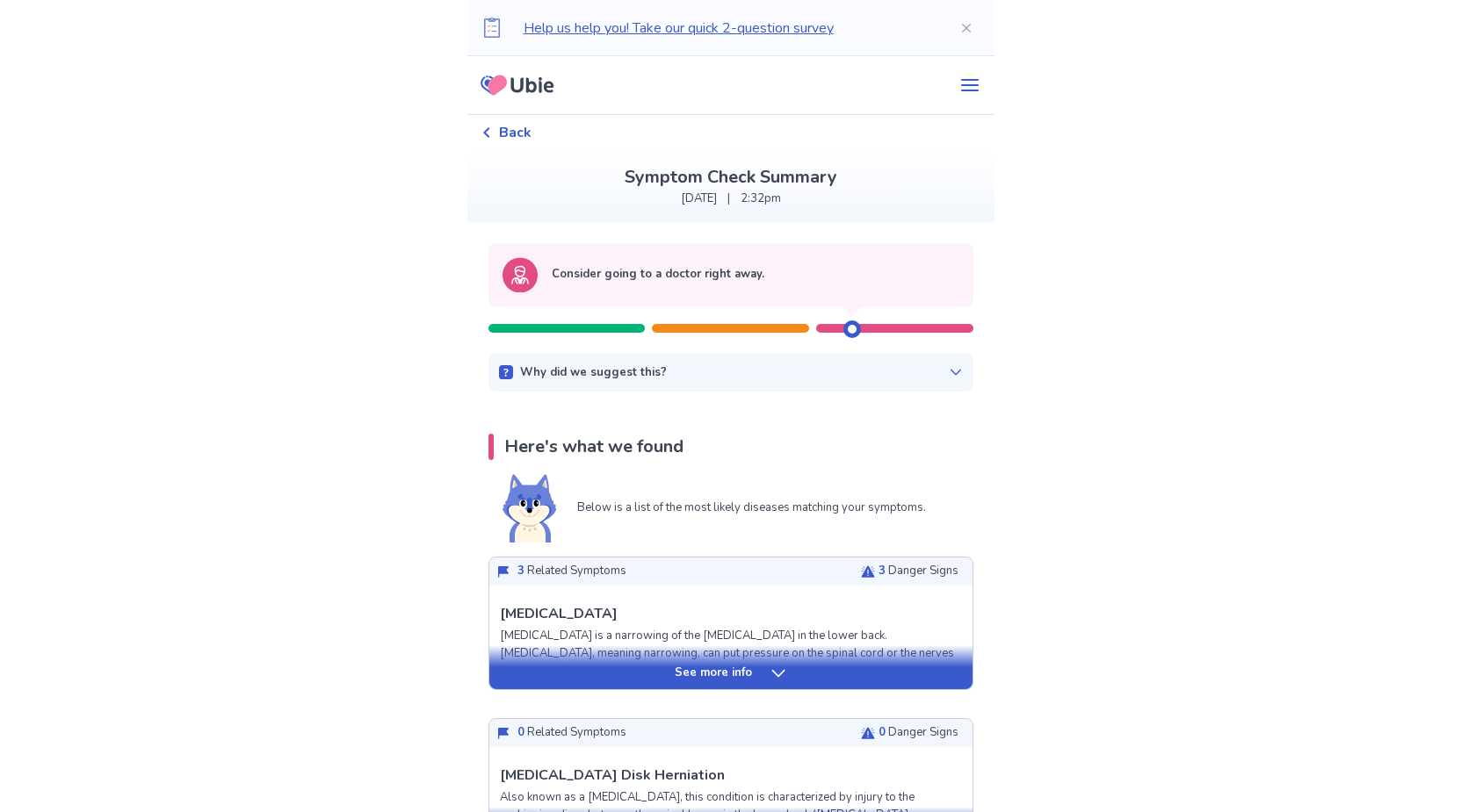
click at [773, 671] on icon at bounding box center [778, 674] width 18 height 18
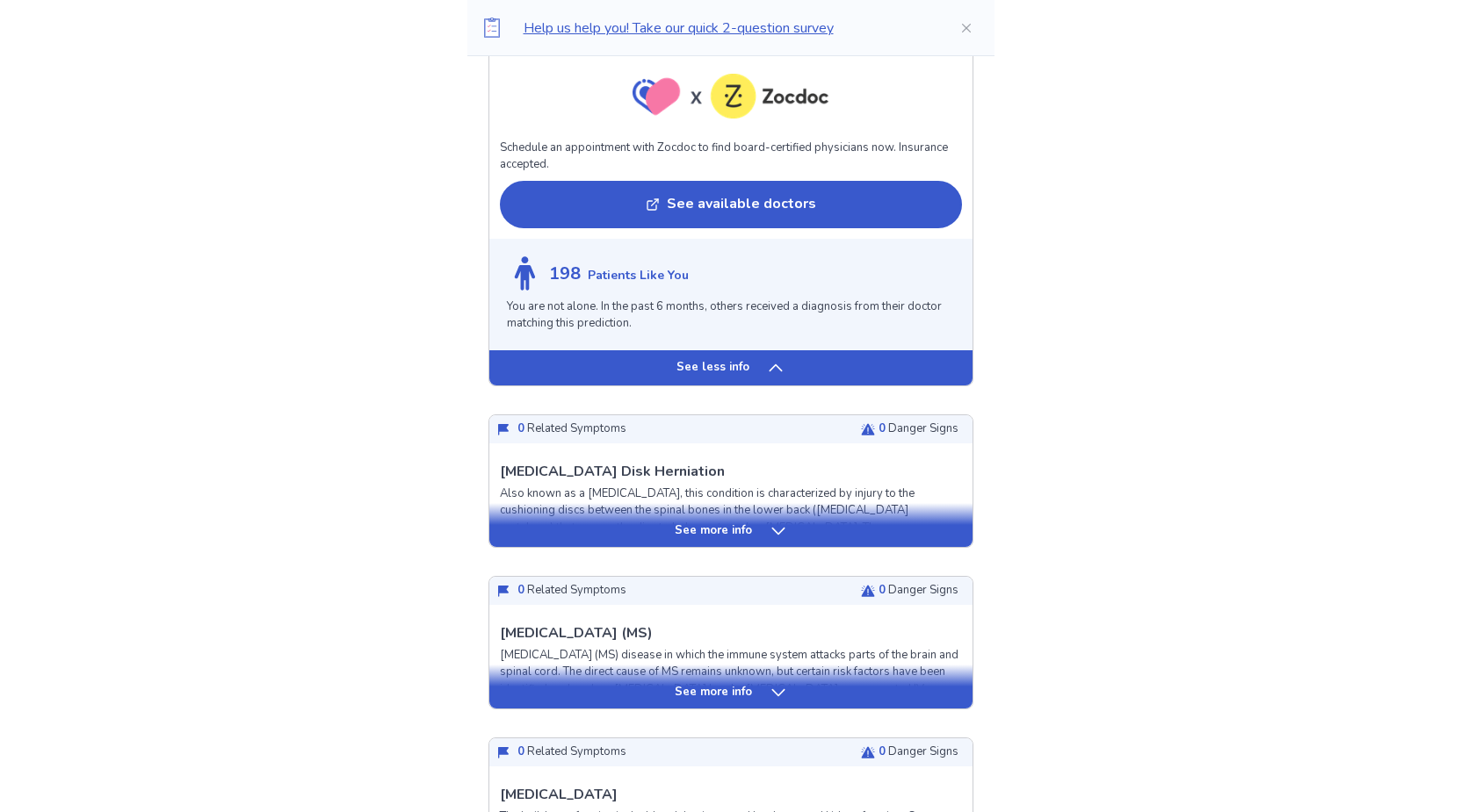
scroll to position [1343, 0]
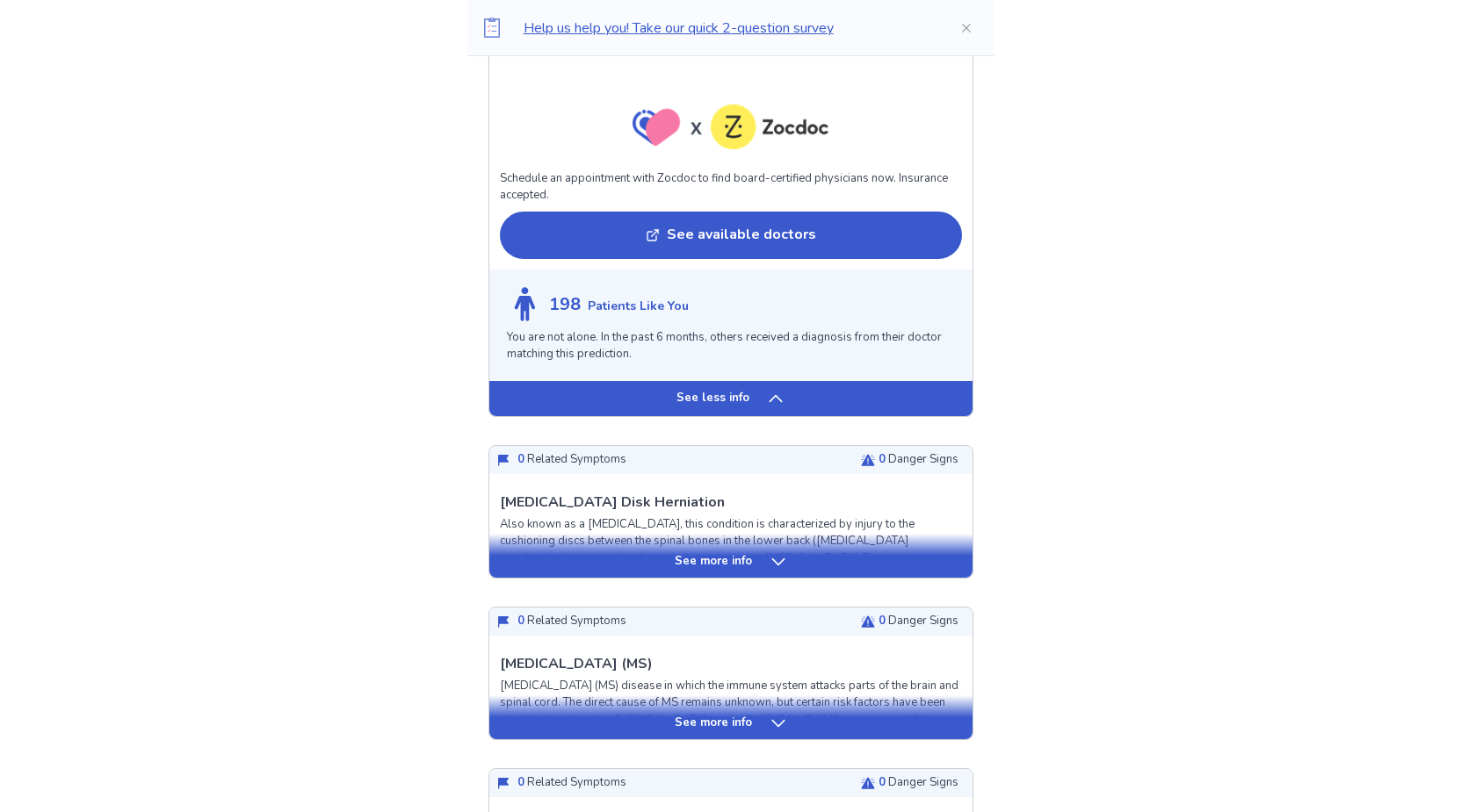
click at [771, 559] on icon at bounding box center [778, 563] width 18 height 18
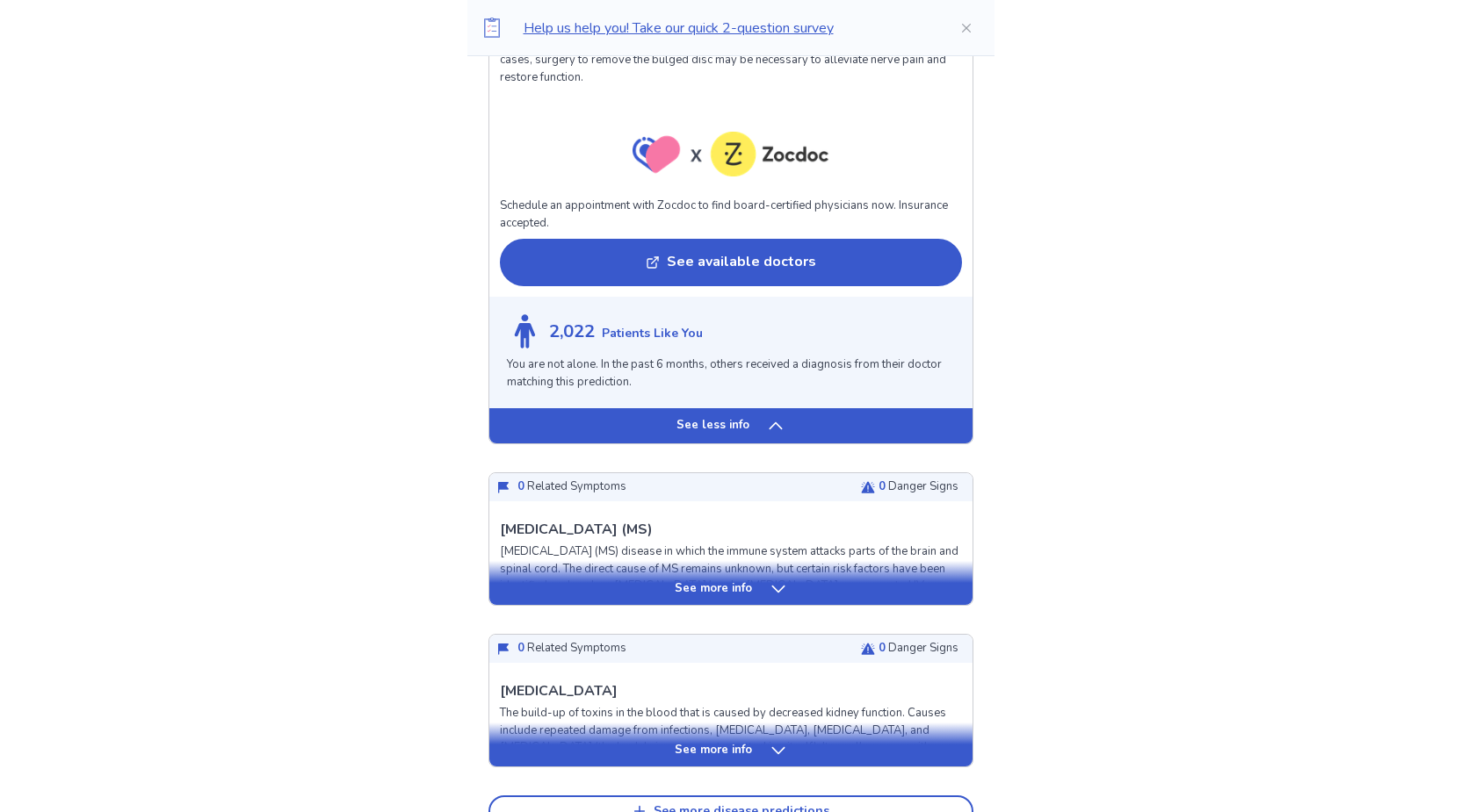
scroll to position [2598, 0]
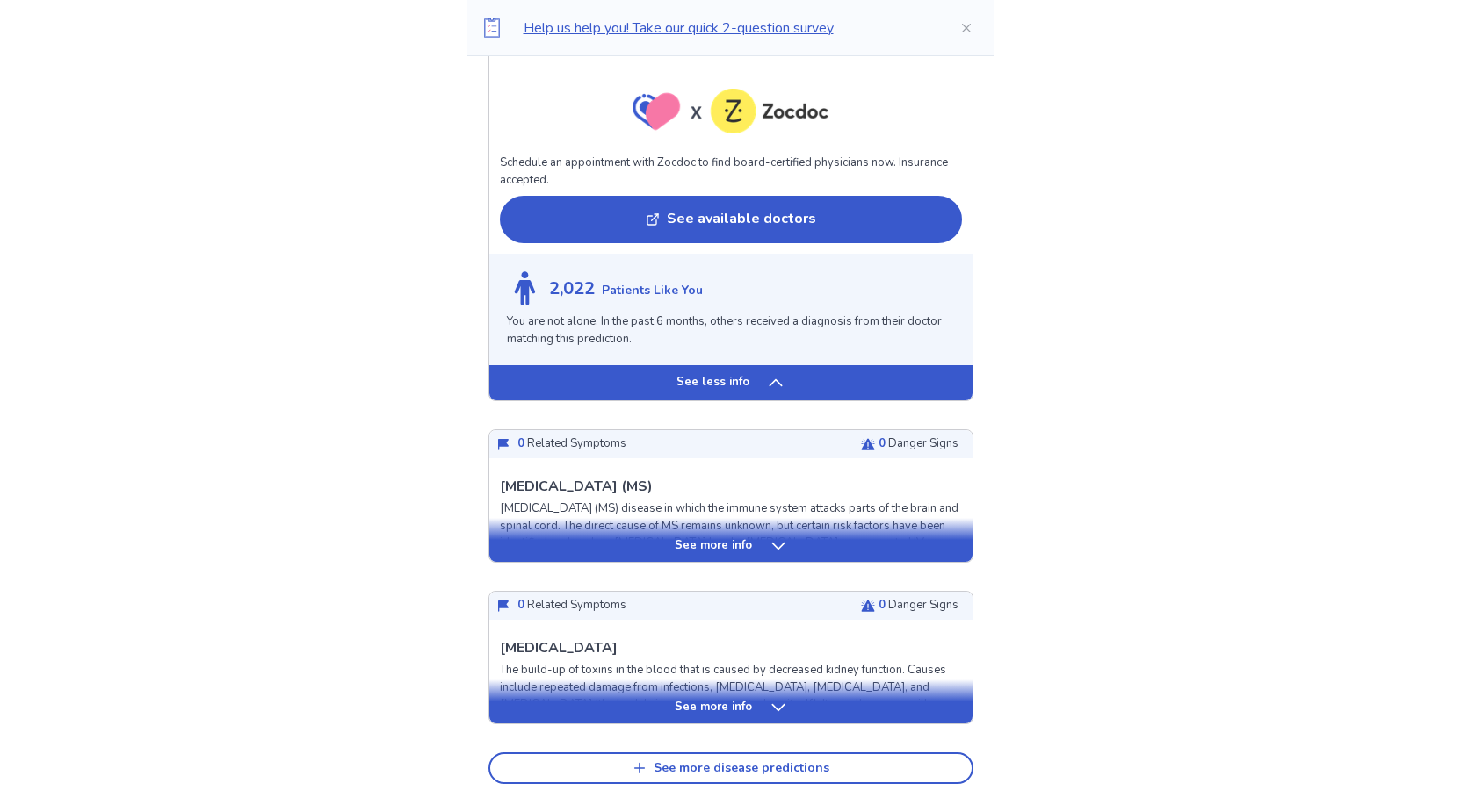
click at [774, 546] on icon at bounding box center [778, 546] width 18 height 18
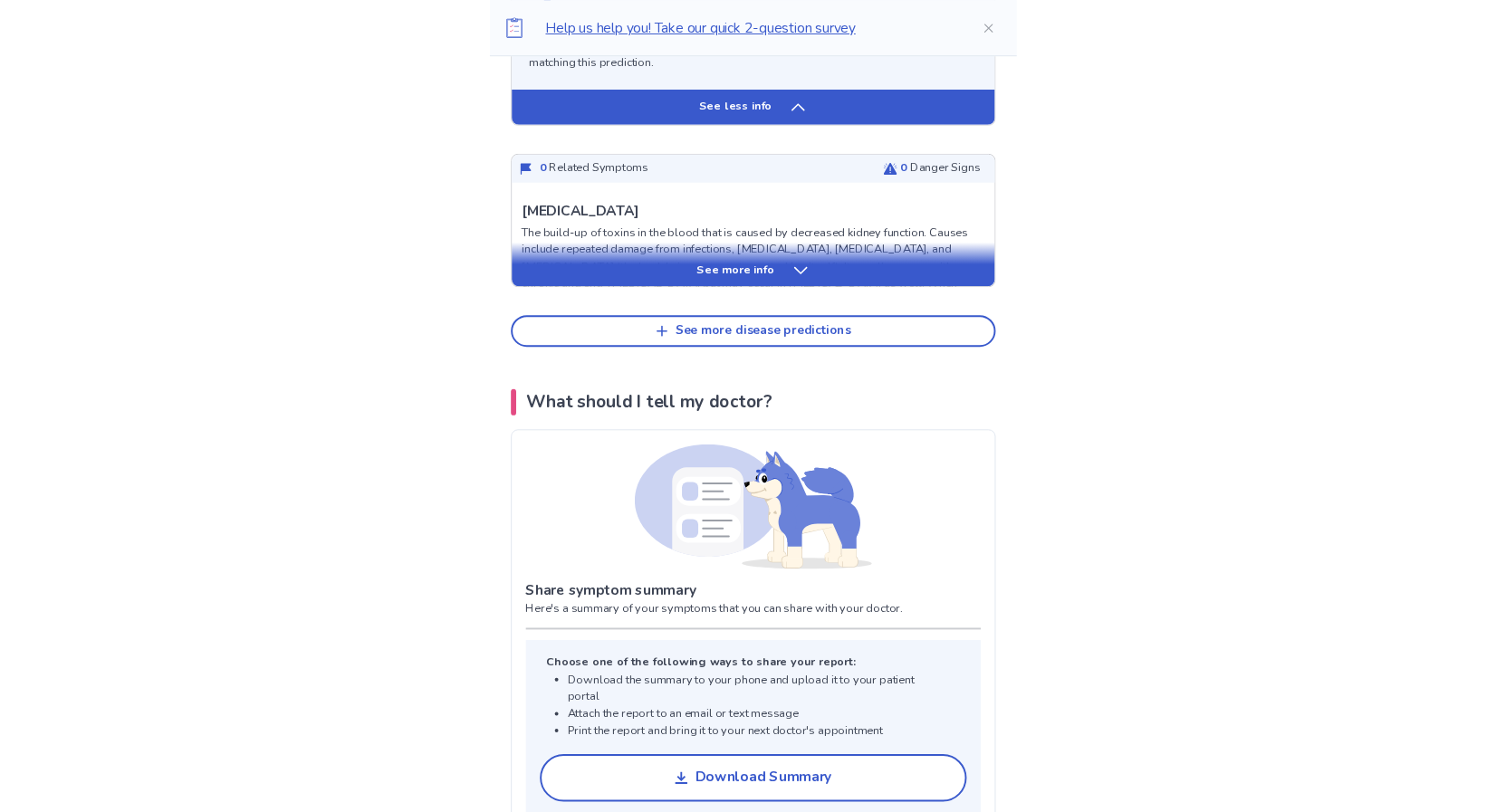
scroll to position [4339, 0]
